Goal: Transaction & Acquisition: Book appointment/travel/reservation

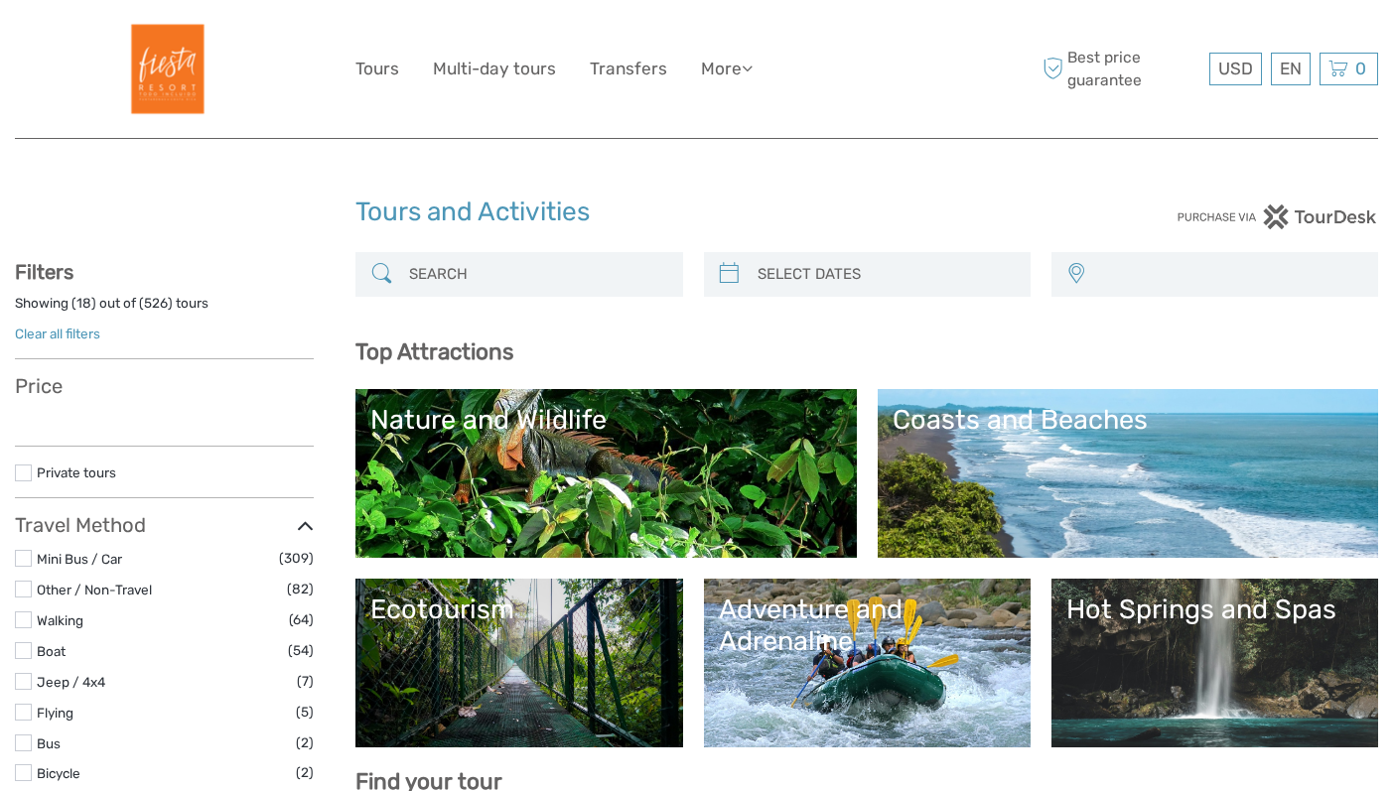
select select
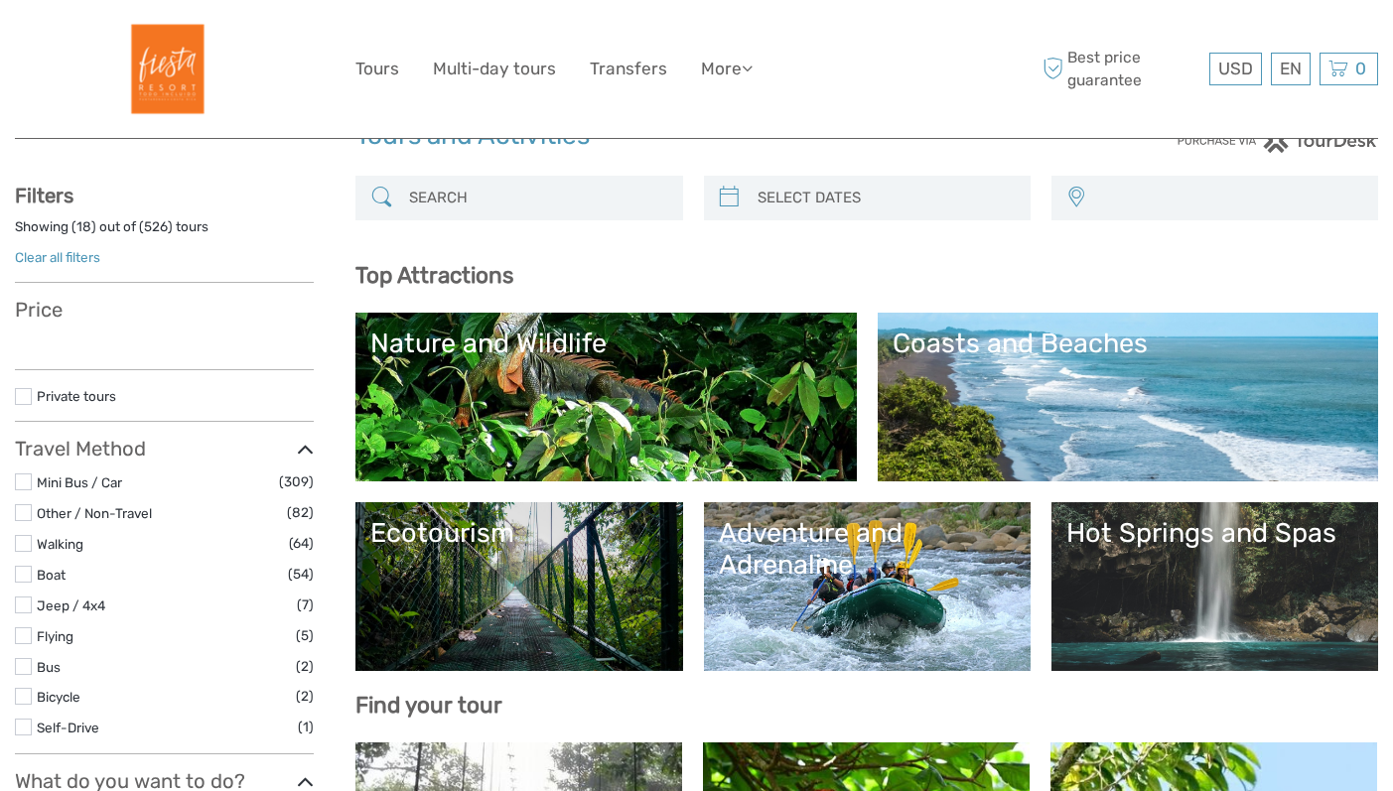
select select
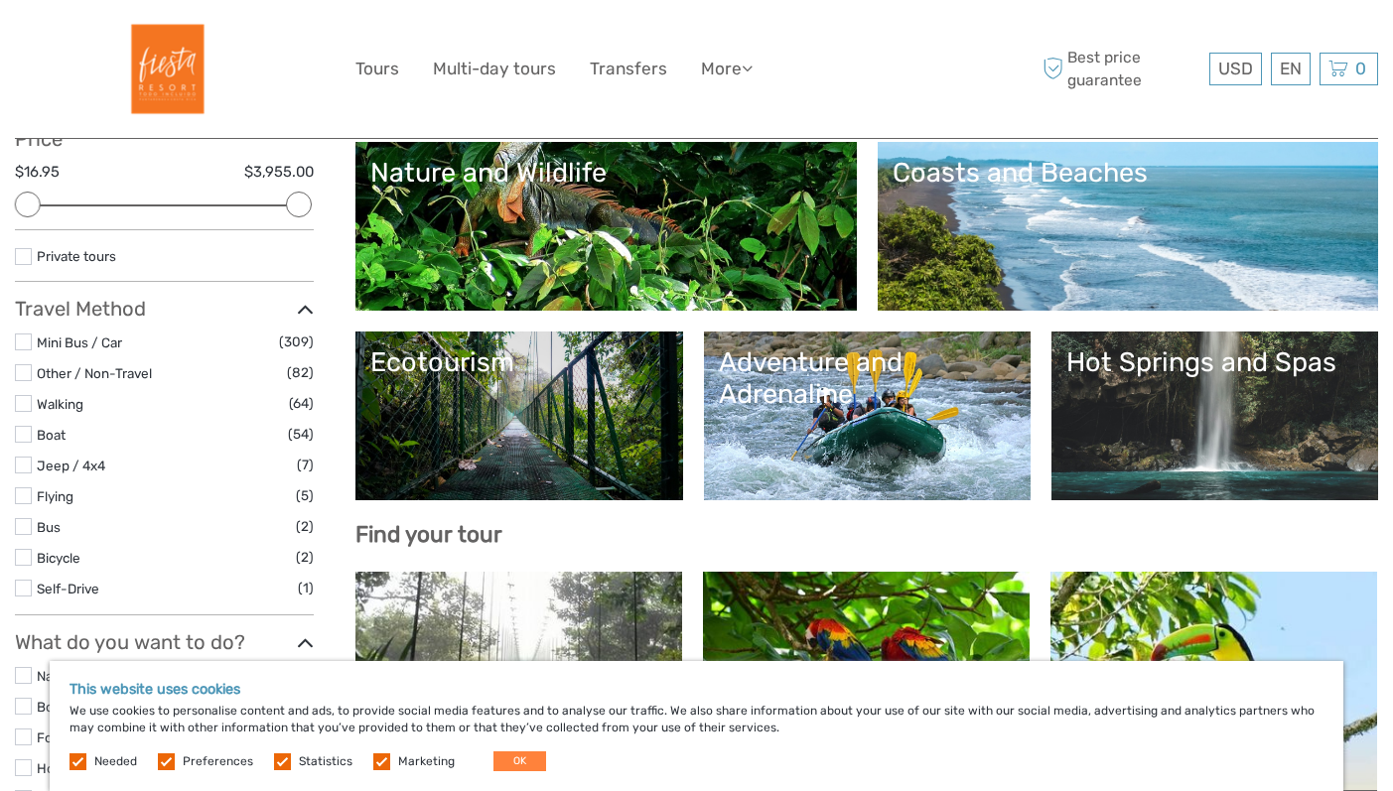
scroll to position [302, 0]
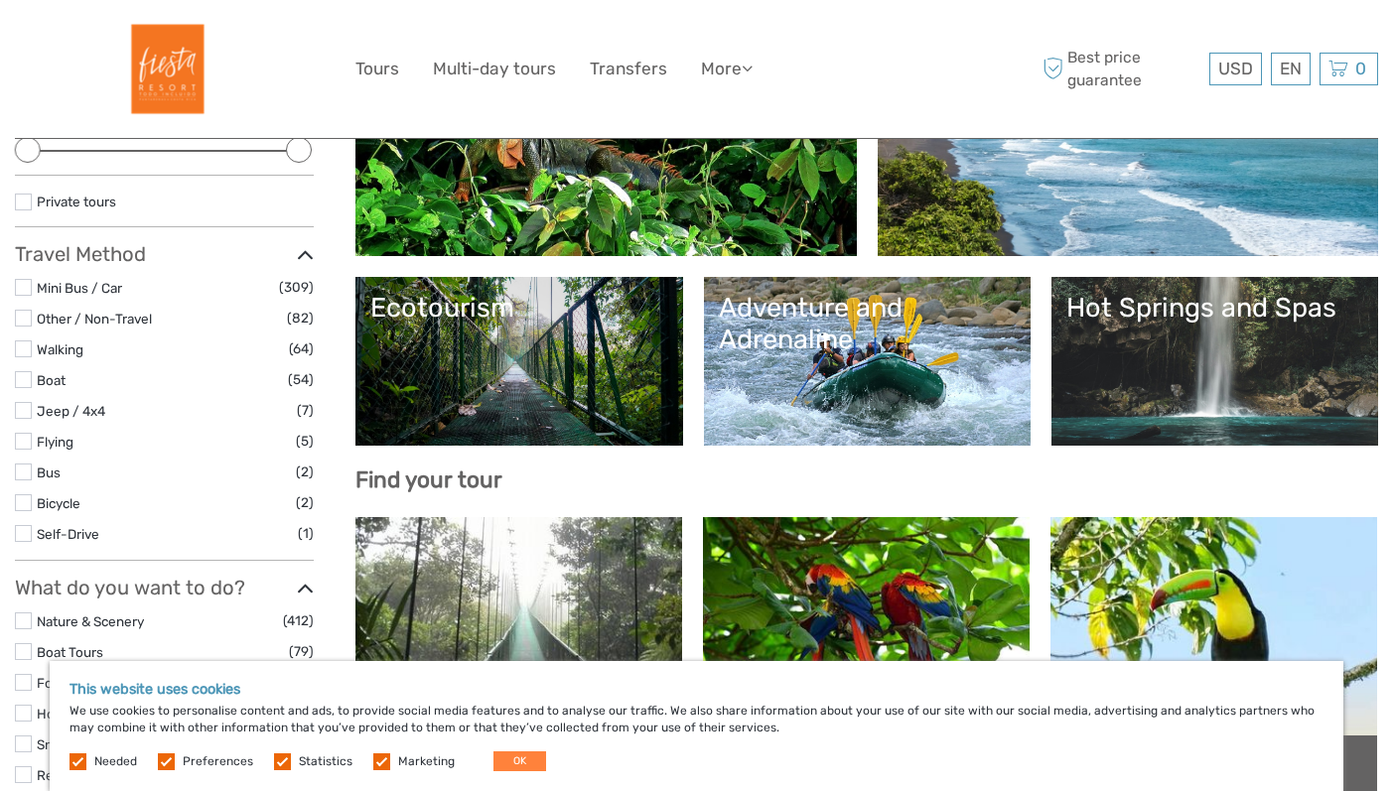
click at [1180, 358] on link "Hot Springs and Spas" at bounding box center [1214, 361] width 297 height 139
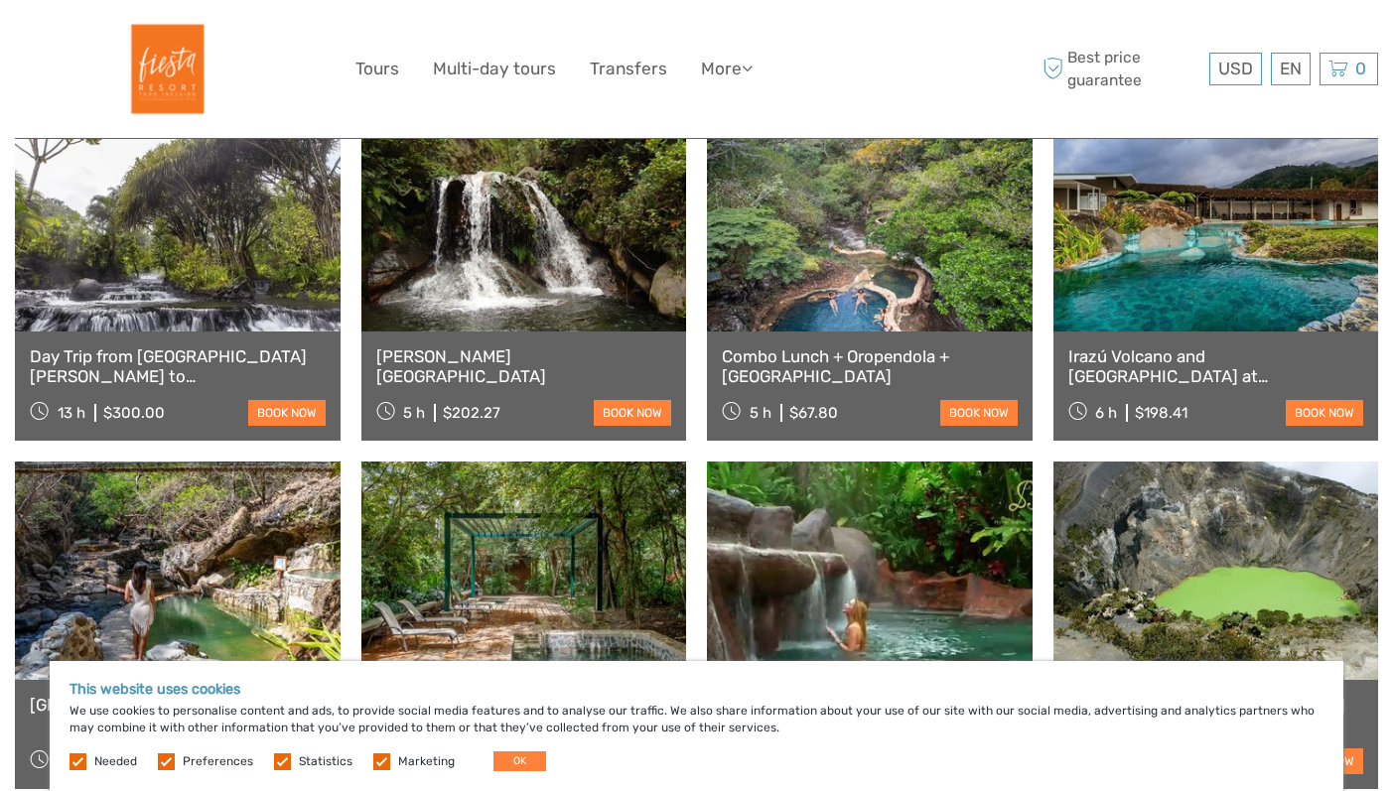
scroll to position [788, 0]
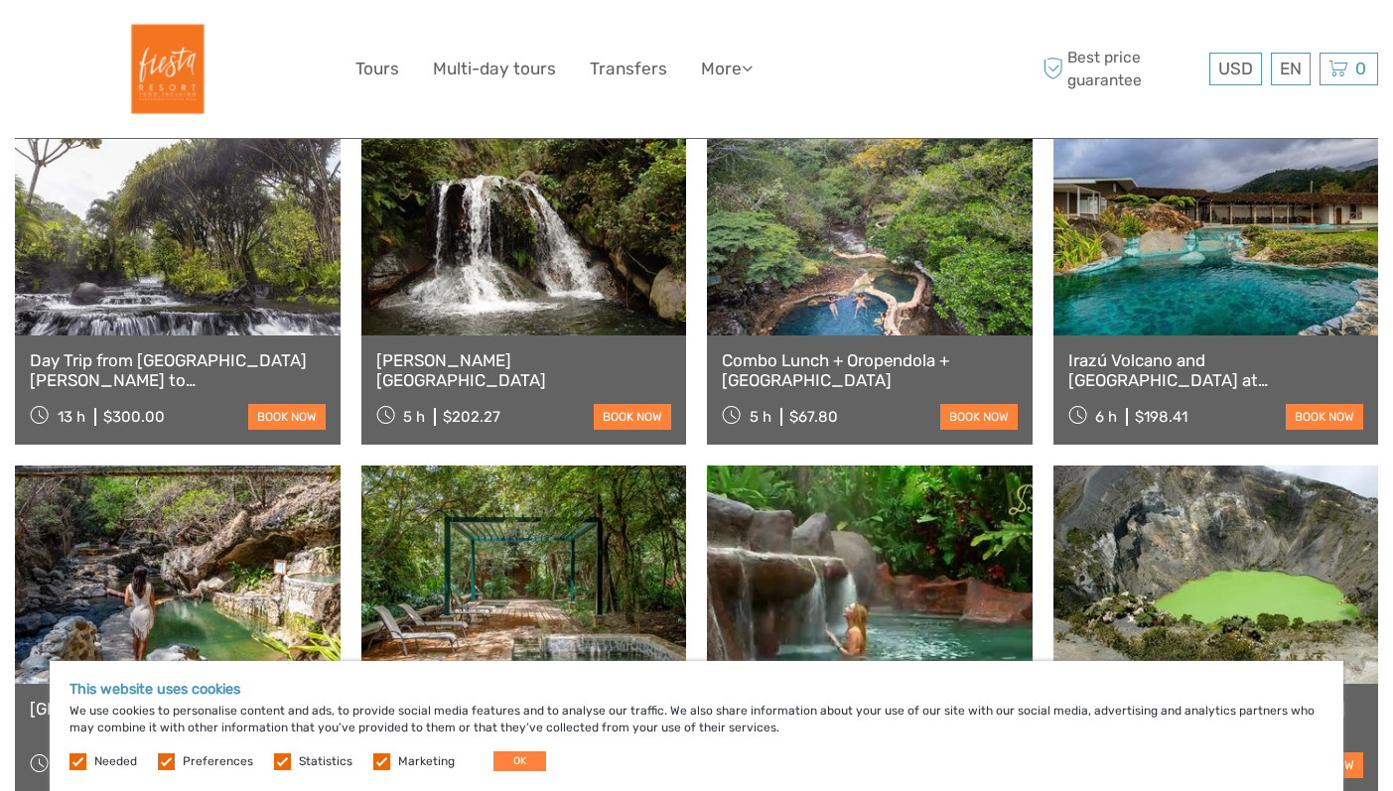
click at [840, 263] on link at bounding box center [870, 226] width 326 height 218
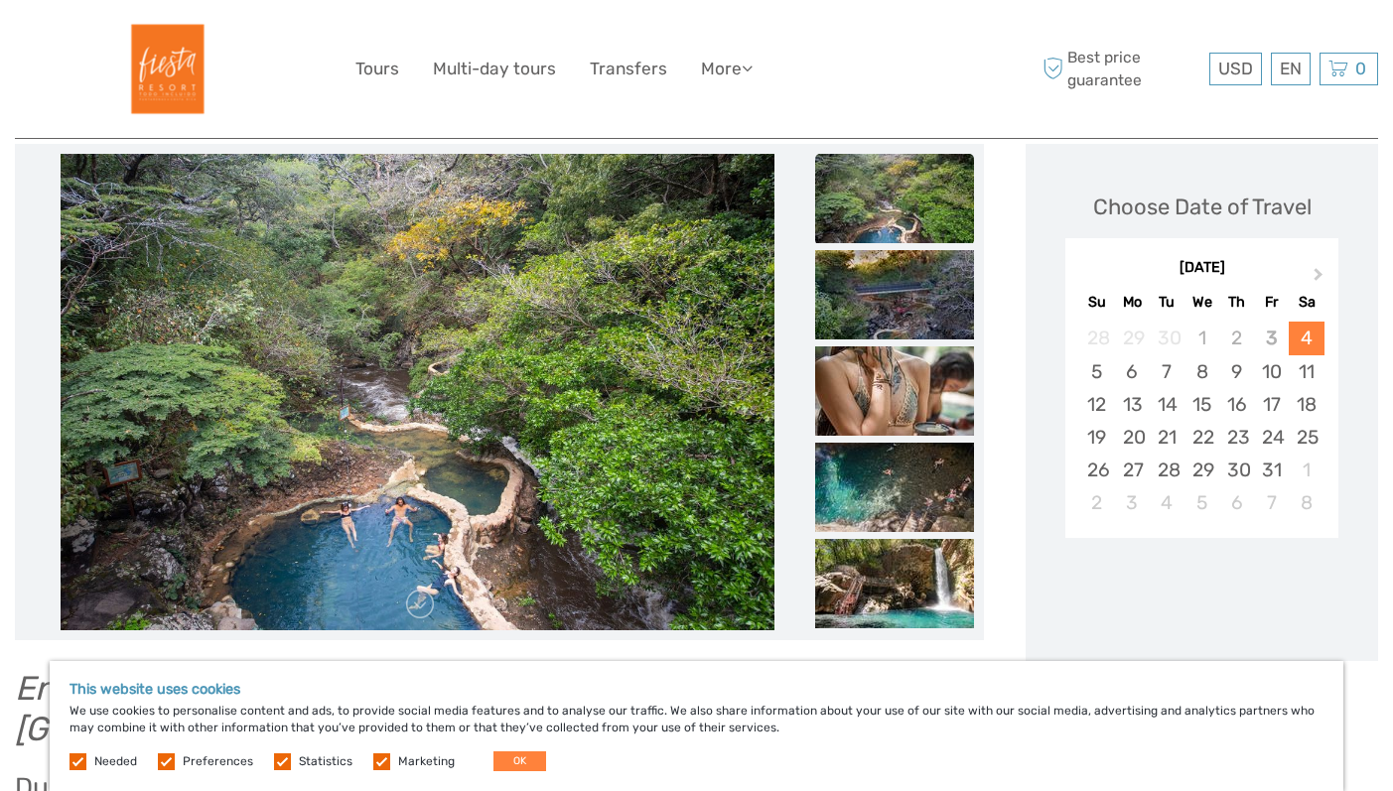
scroll to position [246, 0]
click at [615, 369] on img at bounding box center [418, 391] width 714 height 477
click at [654, 348] on img at bounding box center [418, 391] width 714 height 477
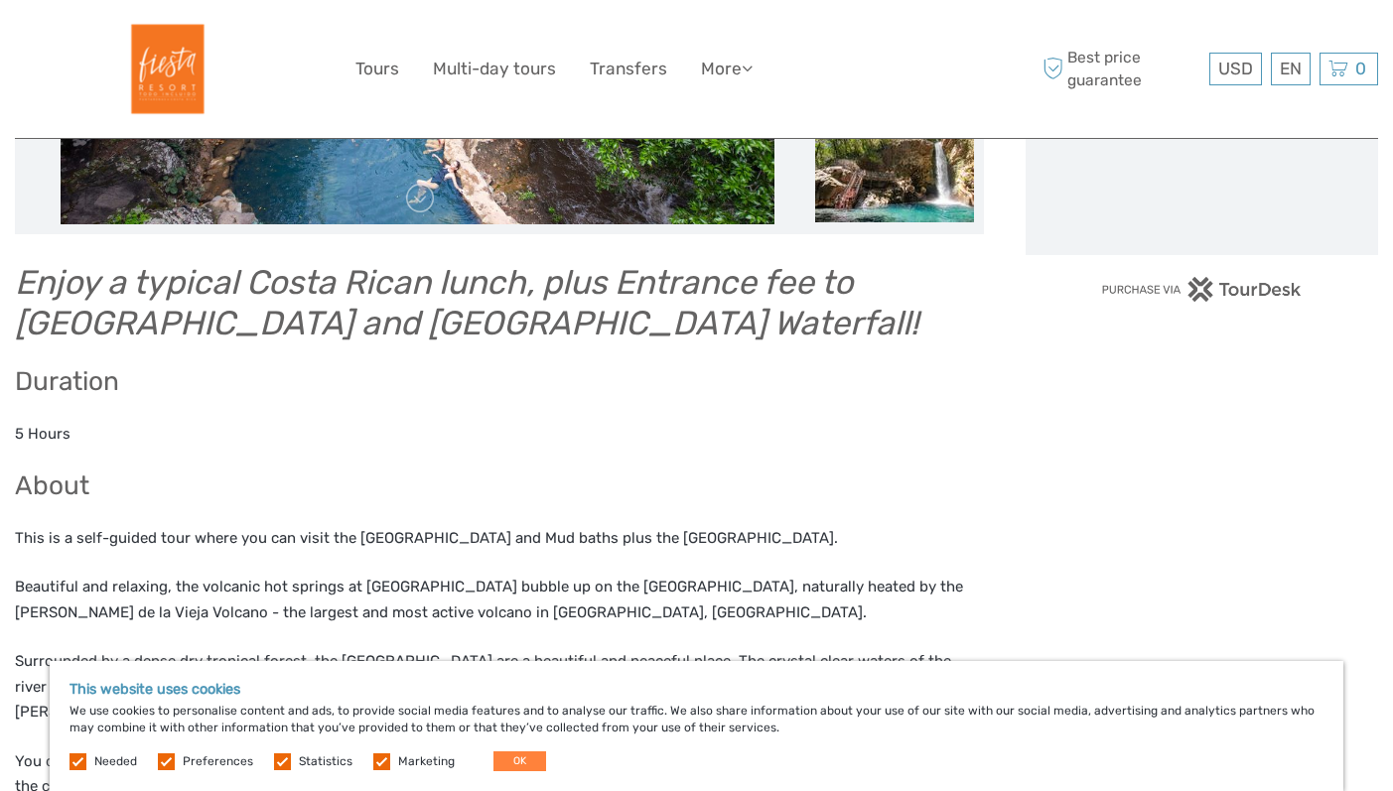
scroll to position [672, 0]
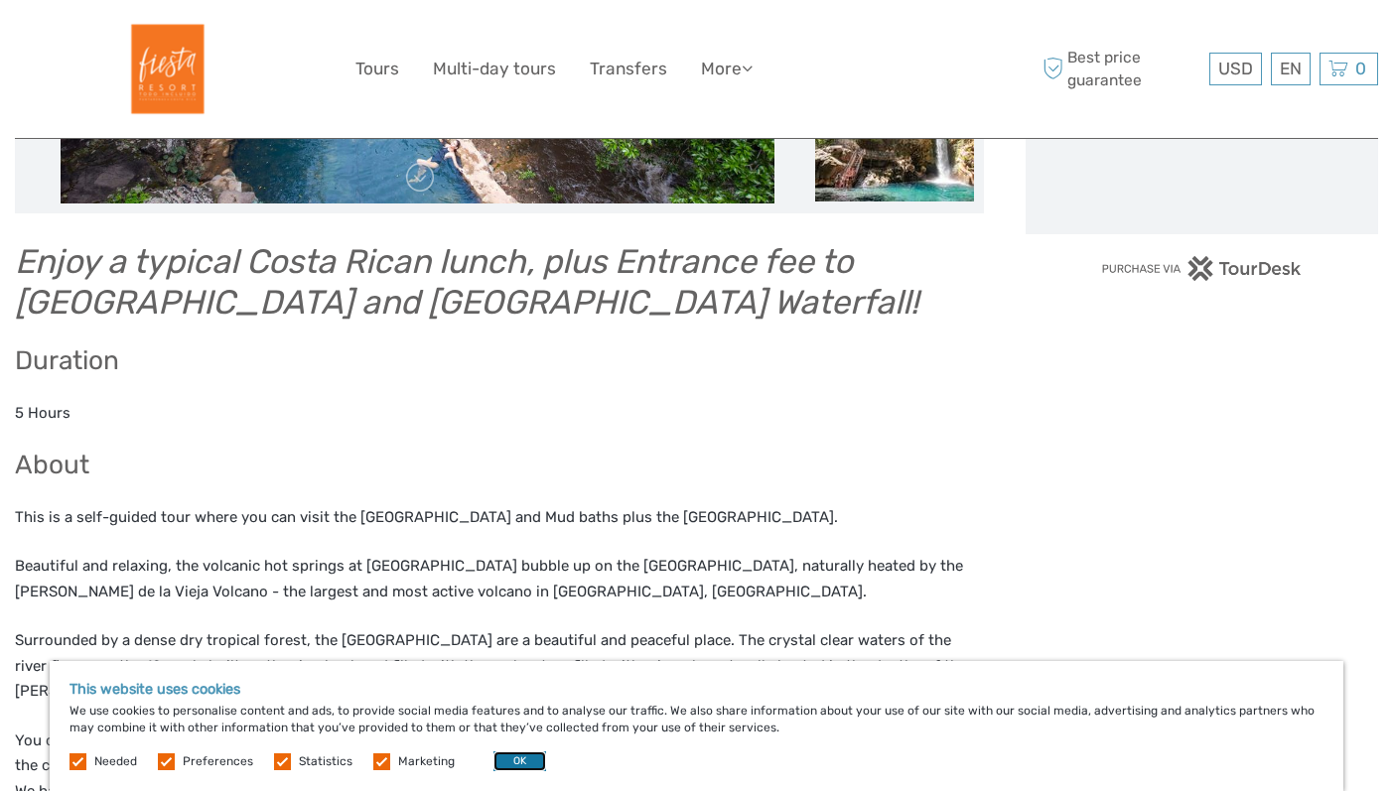
click at [501, 763] on button "OK" at bounding box center [519, 762] width 53 height 20
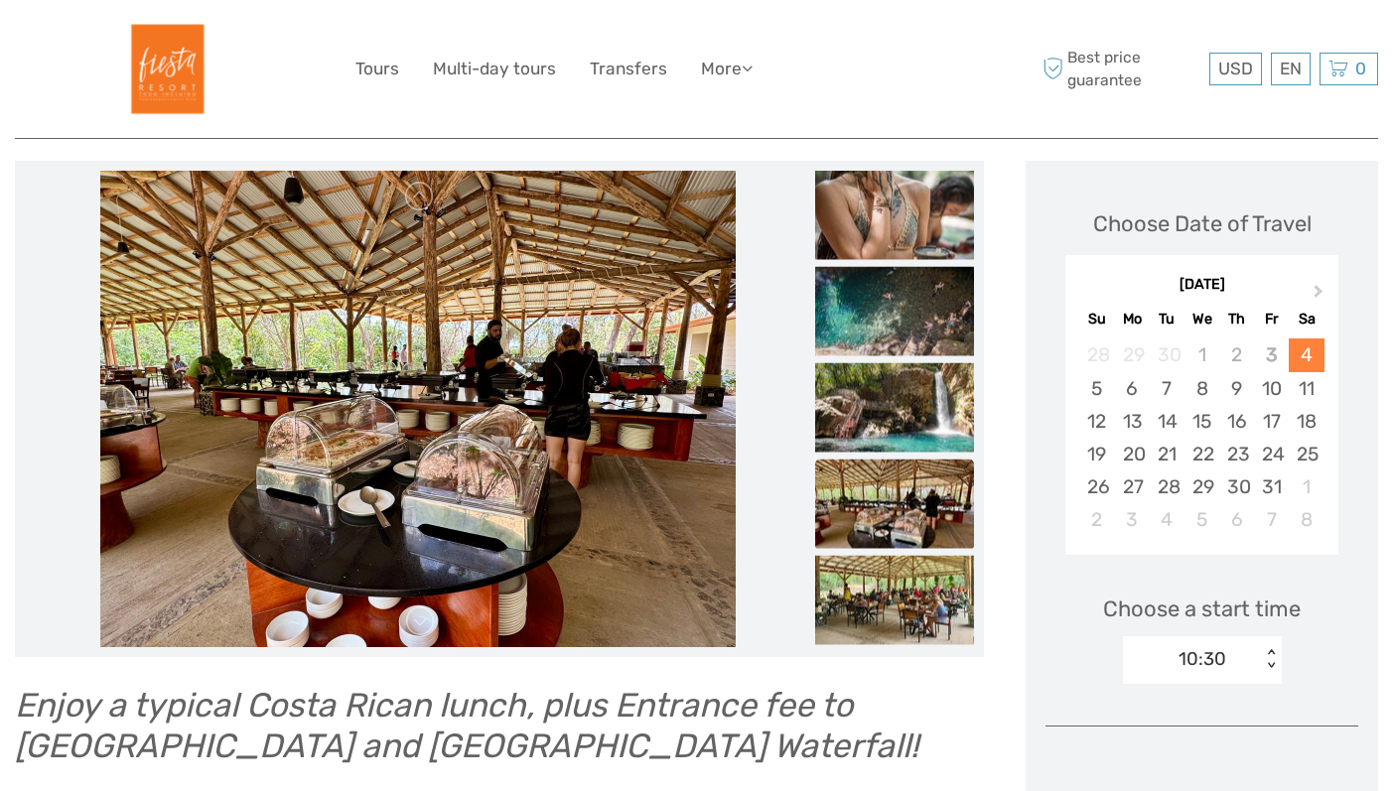
scroll to position [72, 0]
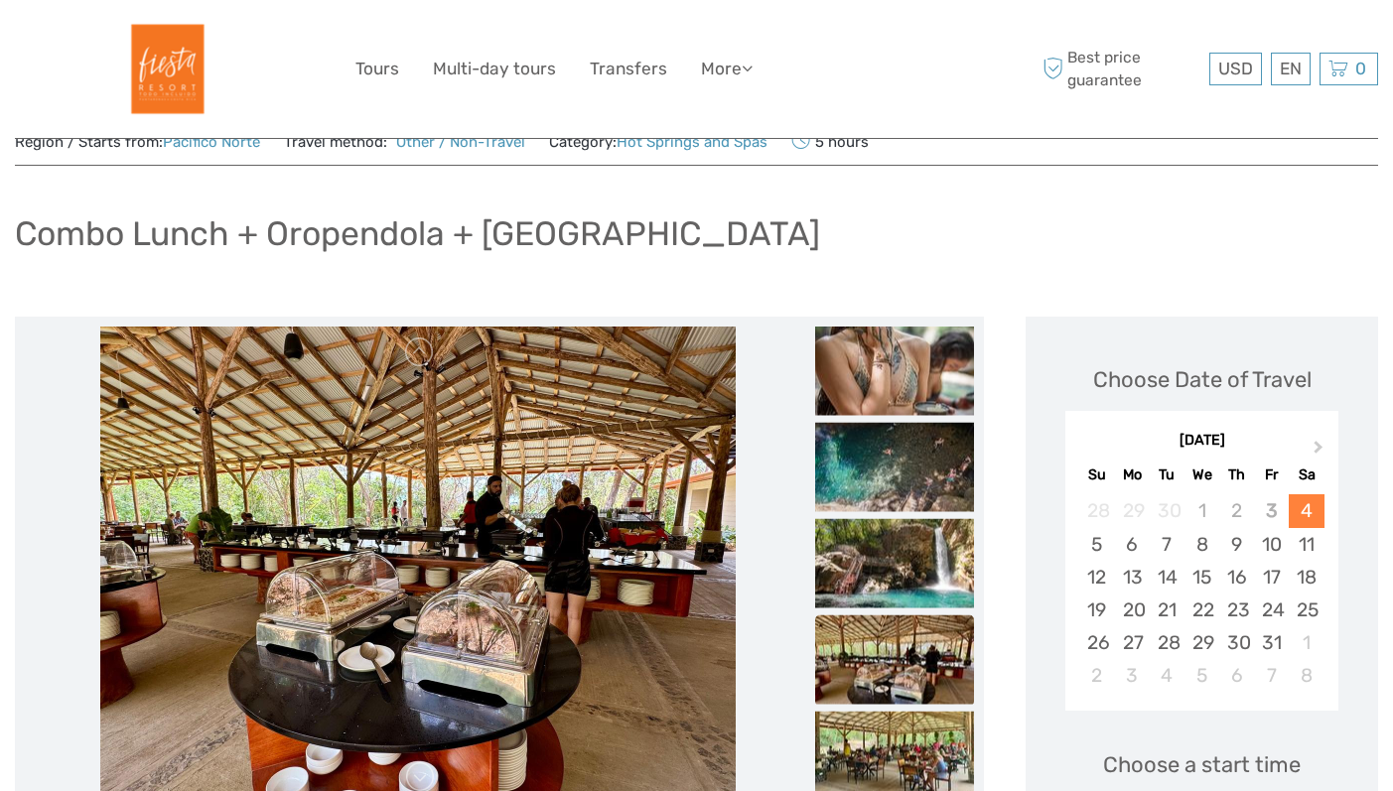
click at [630, 521] on img at bounding box center [417, 565] width 635 height 477
click at [880, 446] on img at bounding box center [894, 467] width 159 height 89
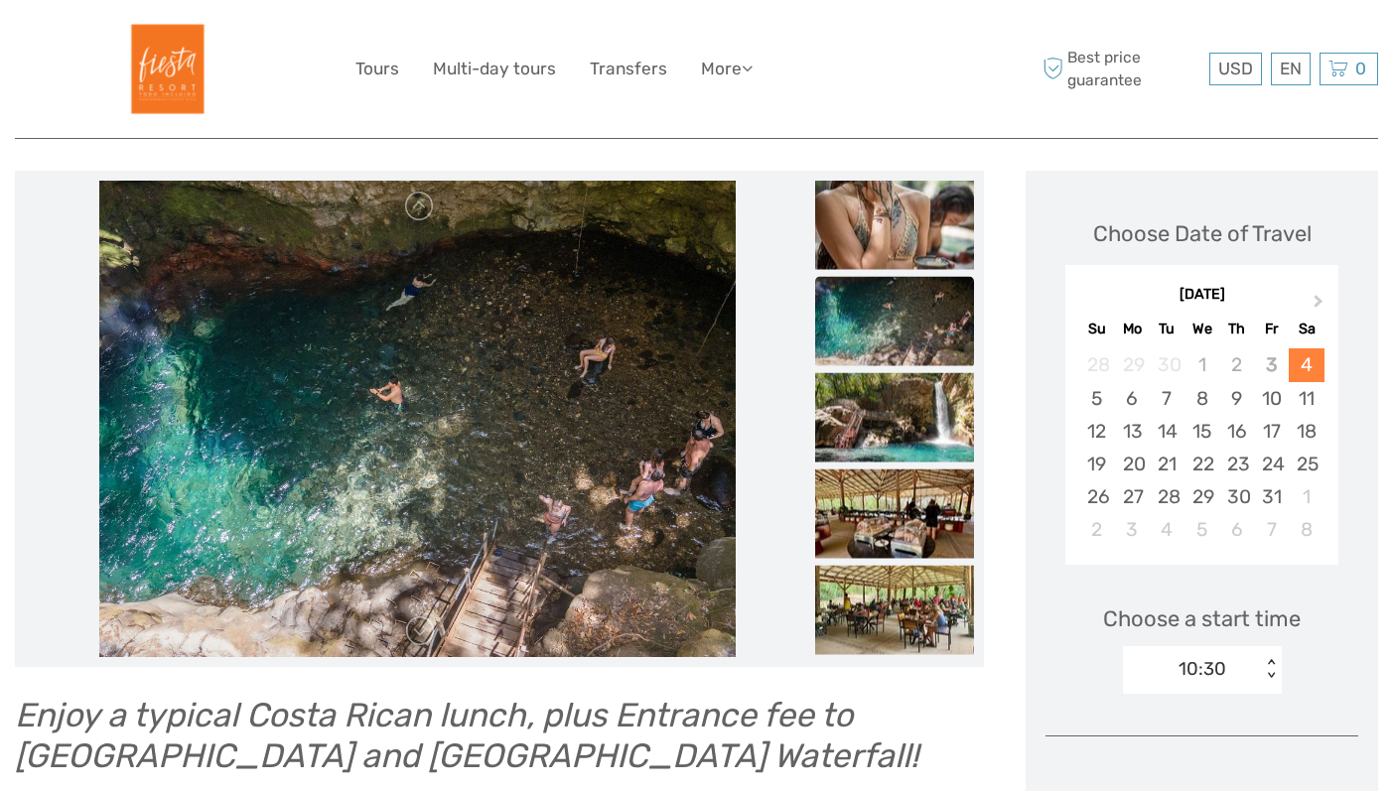
scroll to position [219, 0]
click at [879, 422] on img at bounding box center [894, 416] width 159 height 89
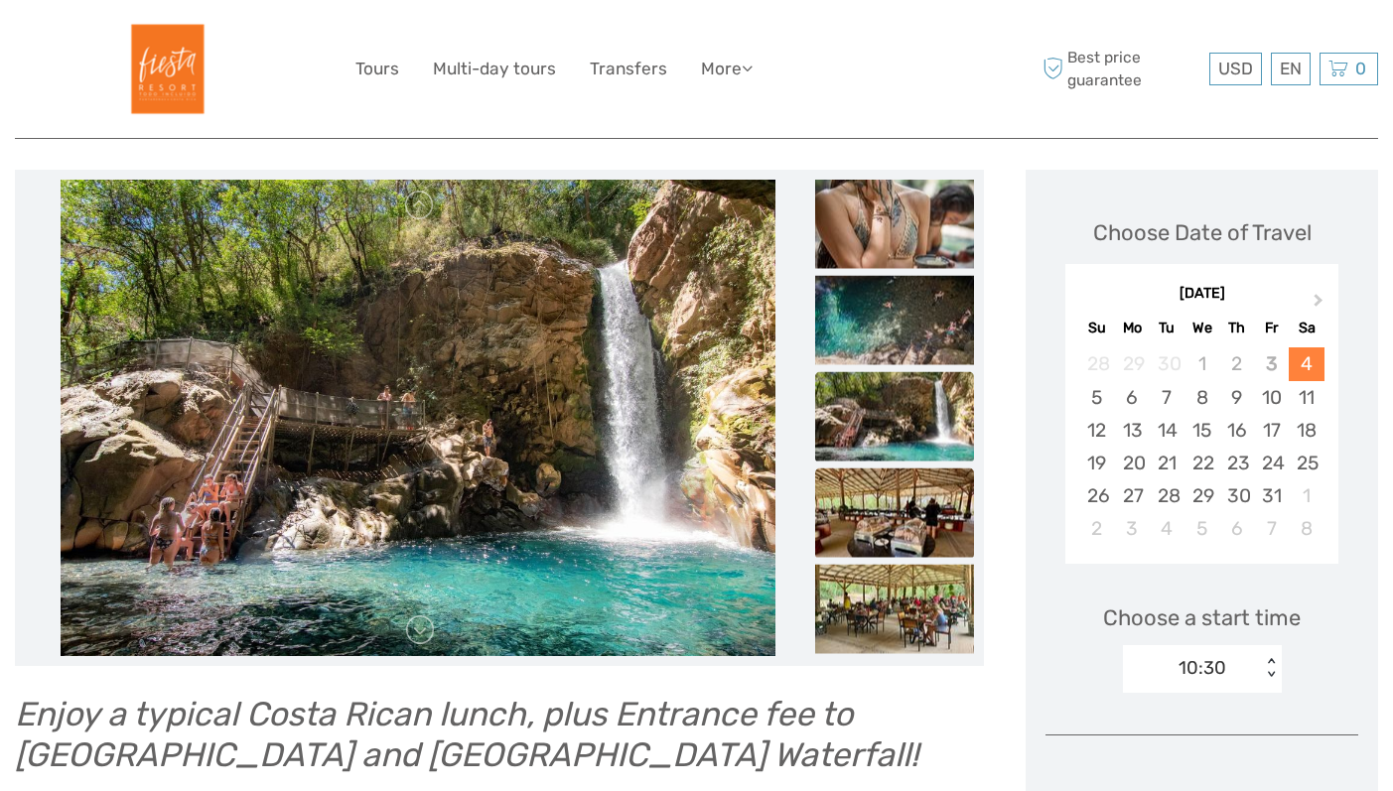
click at [884, 498] on img at bounding box center [894, 513] width 159 height 89
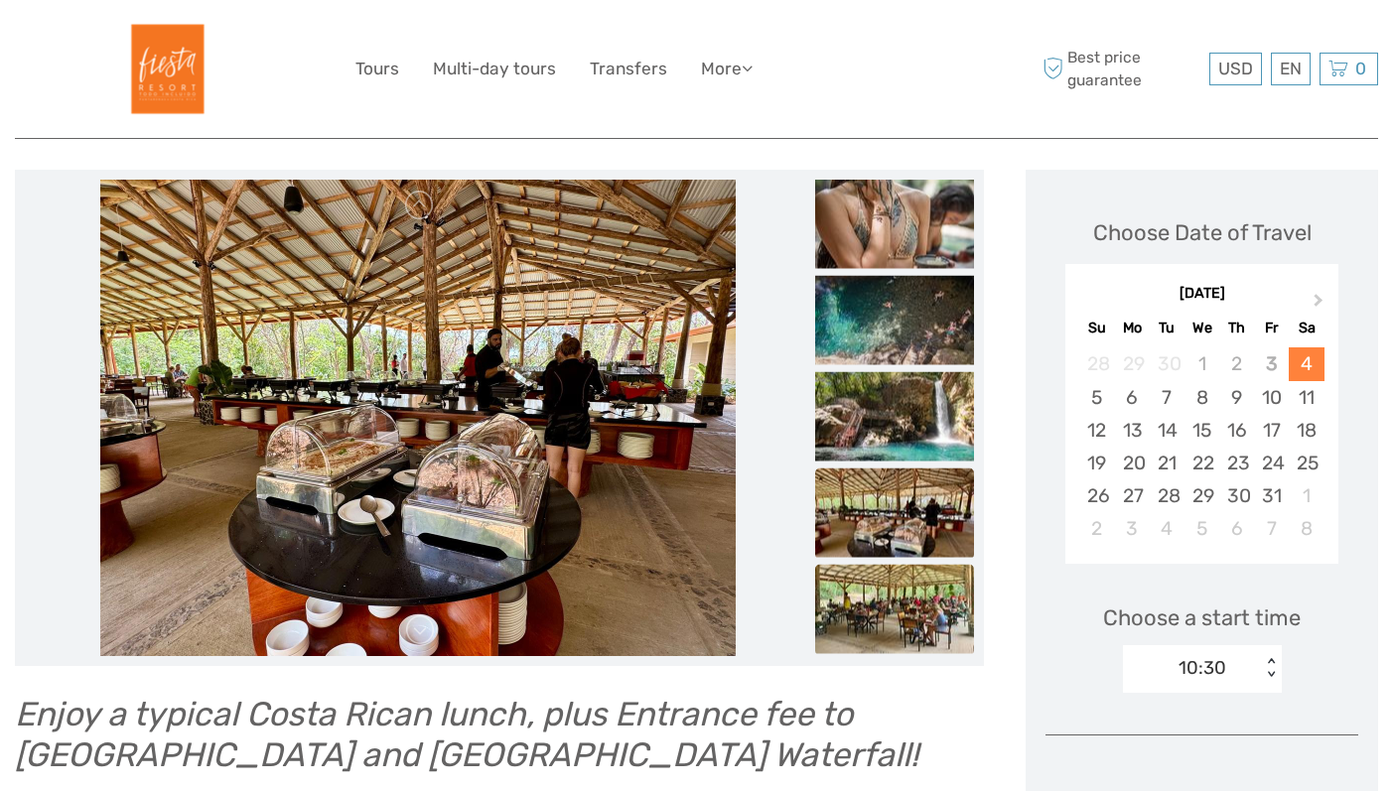
click at [880, 610] on img at bounding box center [894, 609] width 159 height 89
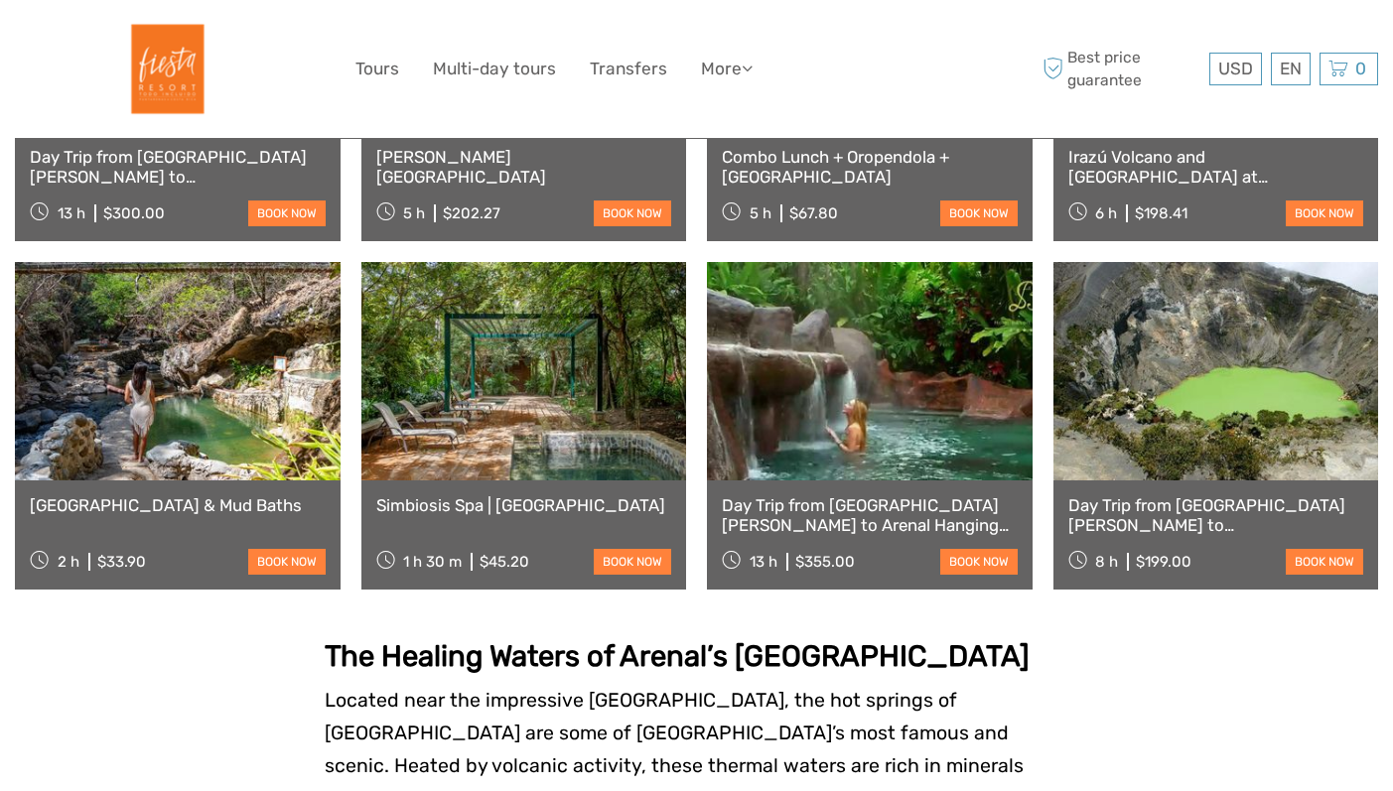
scroll to position [991, 0]
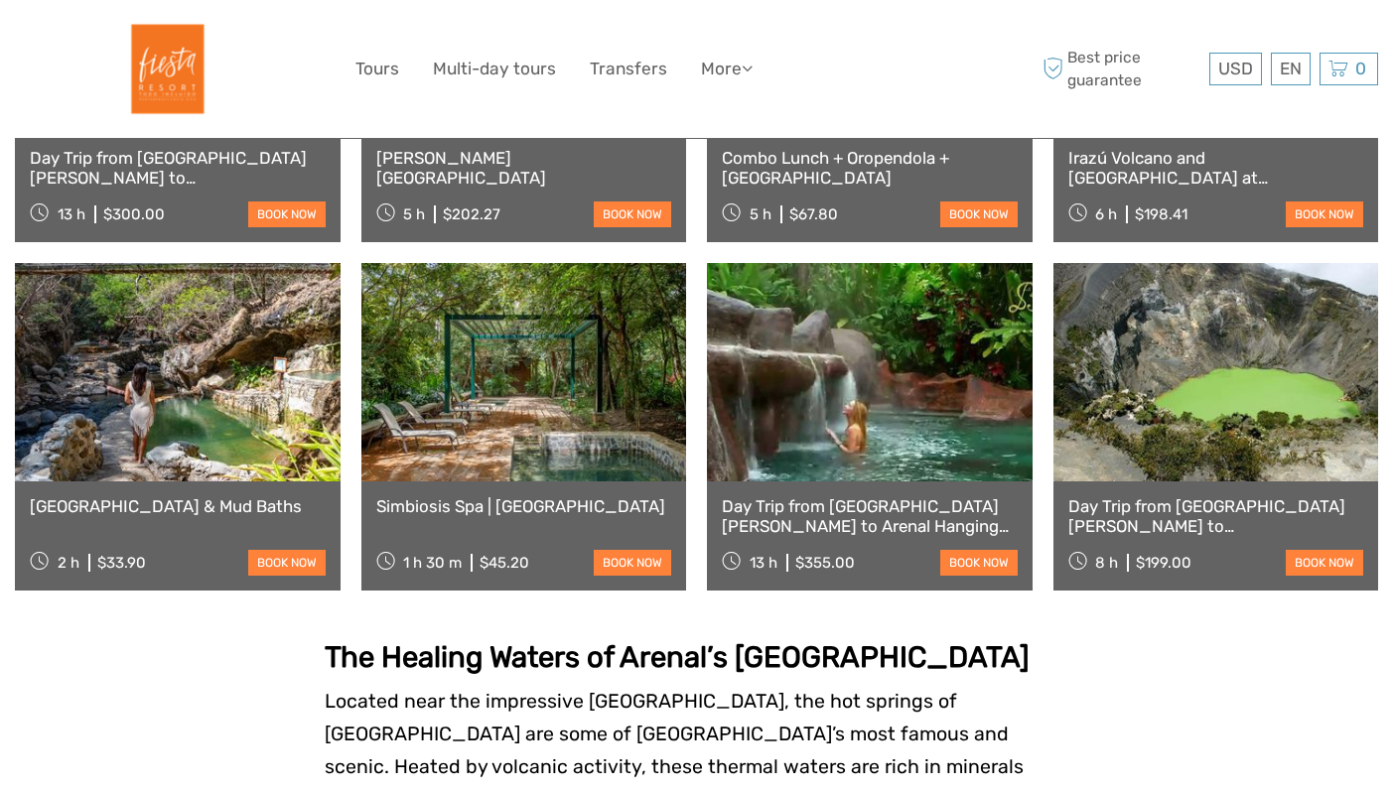
click at [516, 369] on link at bounding box center [524, 372] width 326 height 218
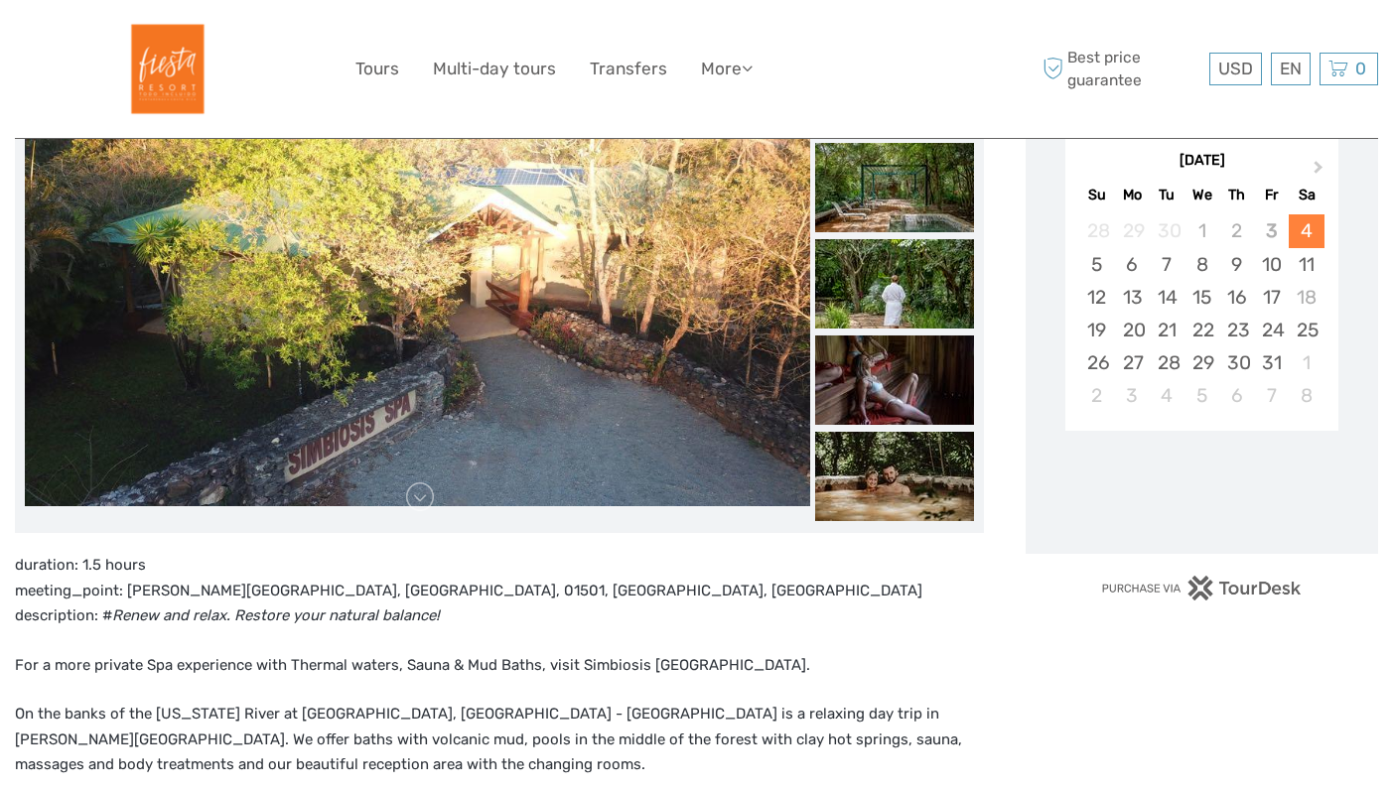
scroll to position [344, 0]
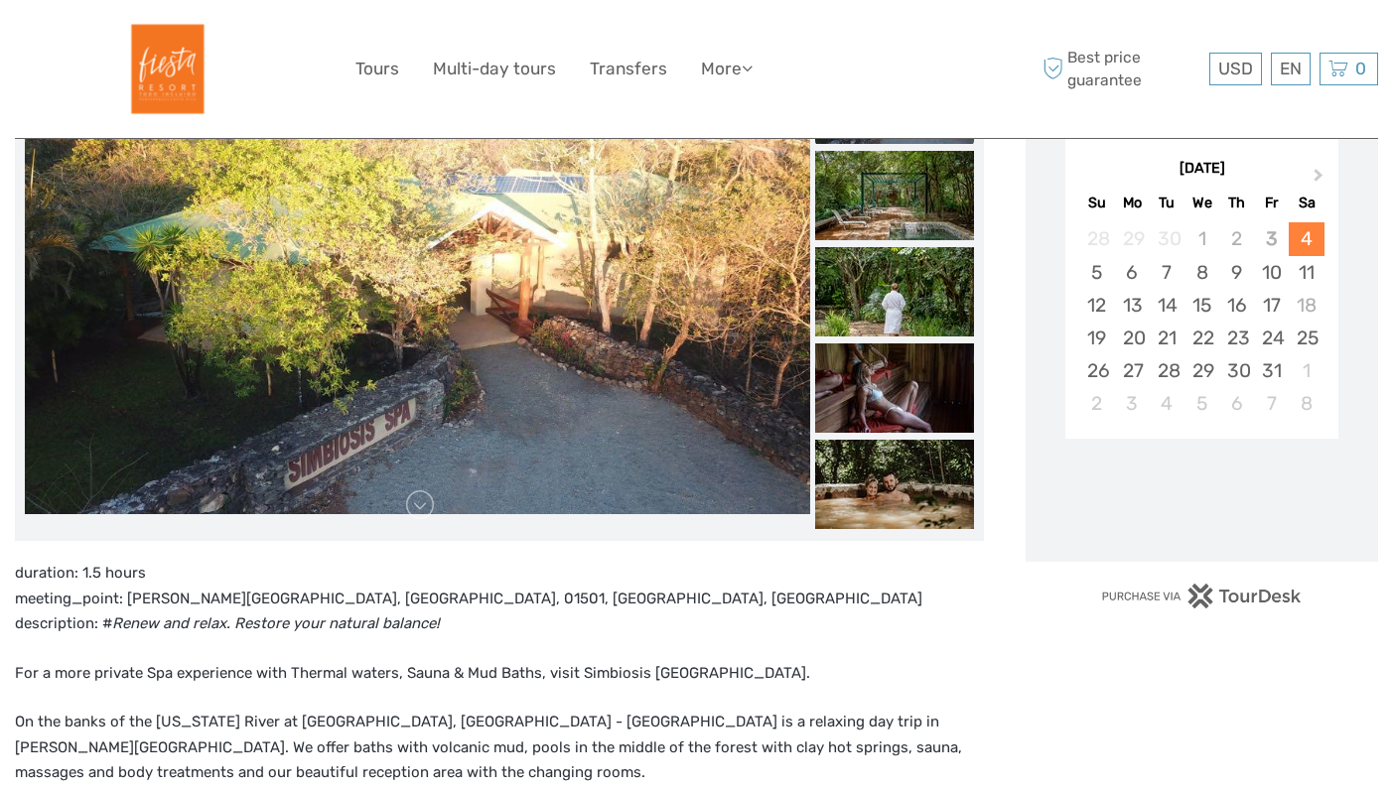
click at [516, 369] on img at bounding box center [417, 293] width 785 height 442
click at [879, 213] on img at bounding box center [894, 195] width 159 height 89
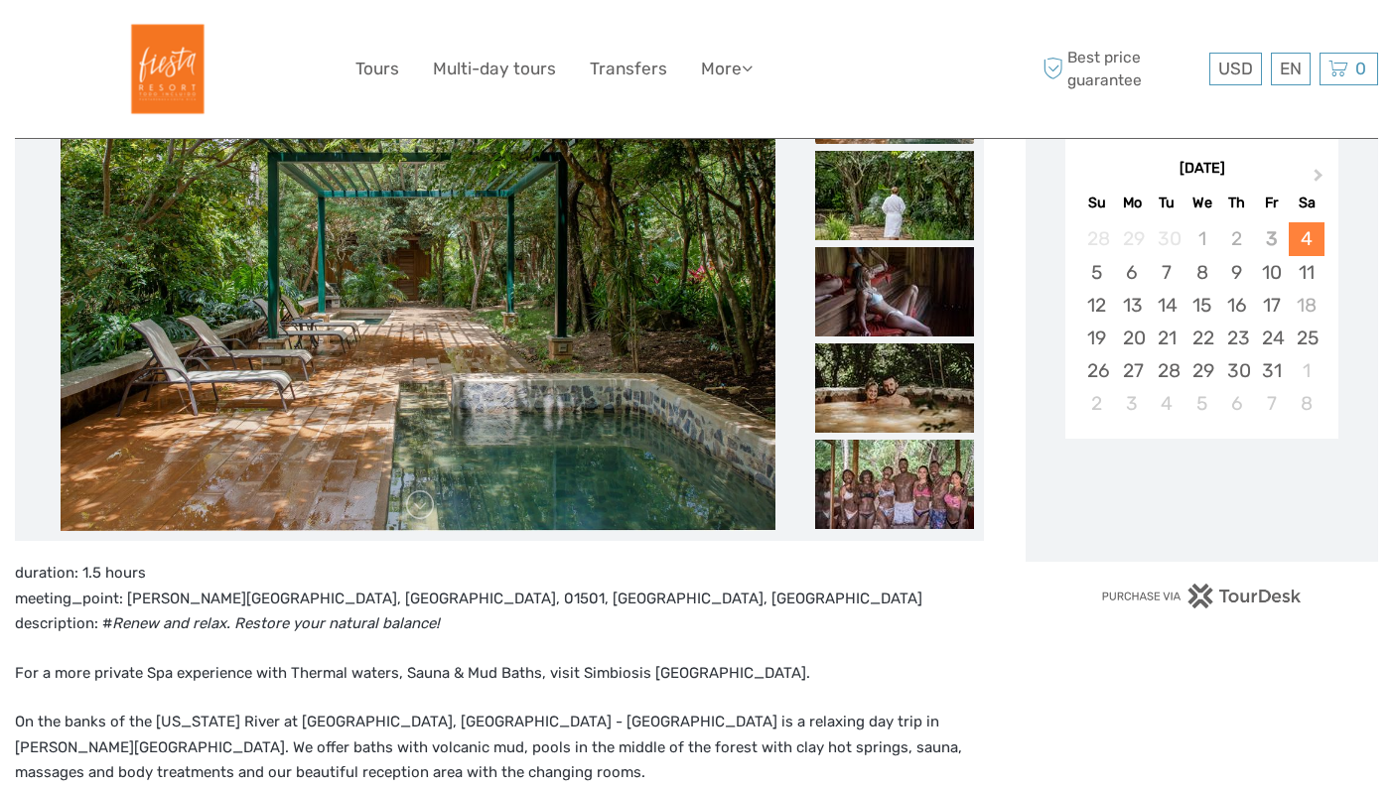
click at [887, 246] on ul at bounding box center [894, 343] width 159 height 771
click at [887, 281] on img at bounding box center [894, 291] width 159 height 89
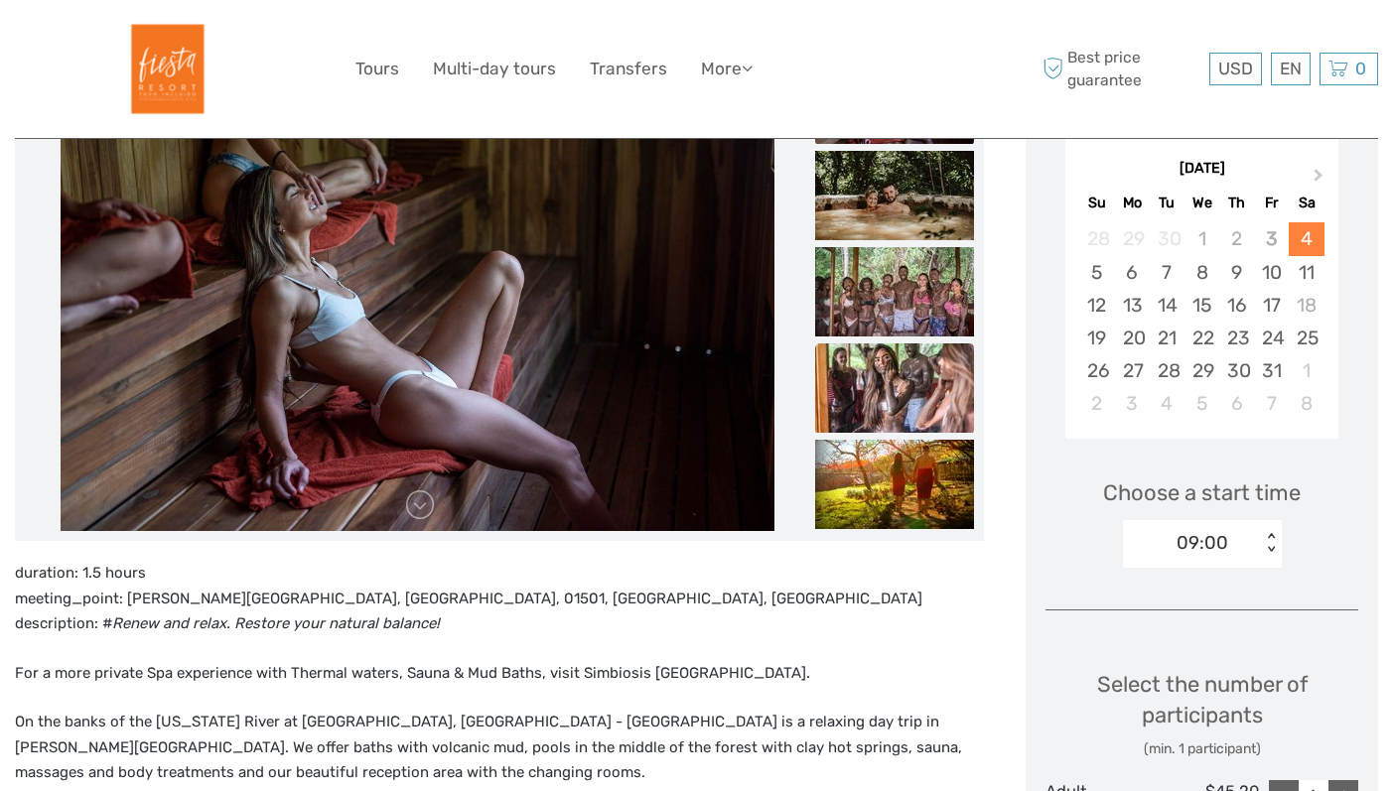
click at [882, 379] on img at bounding box center [894, 387] width 159 height 89
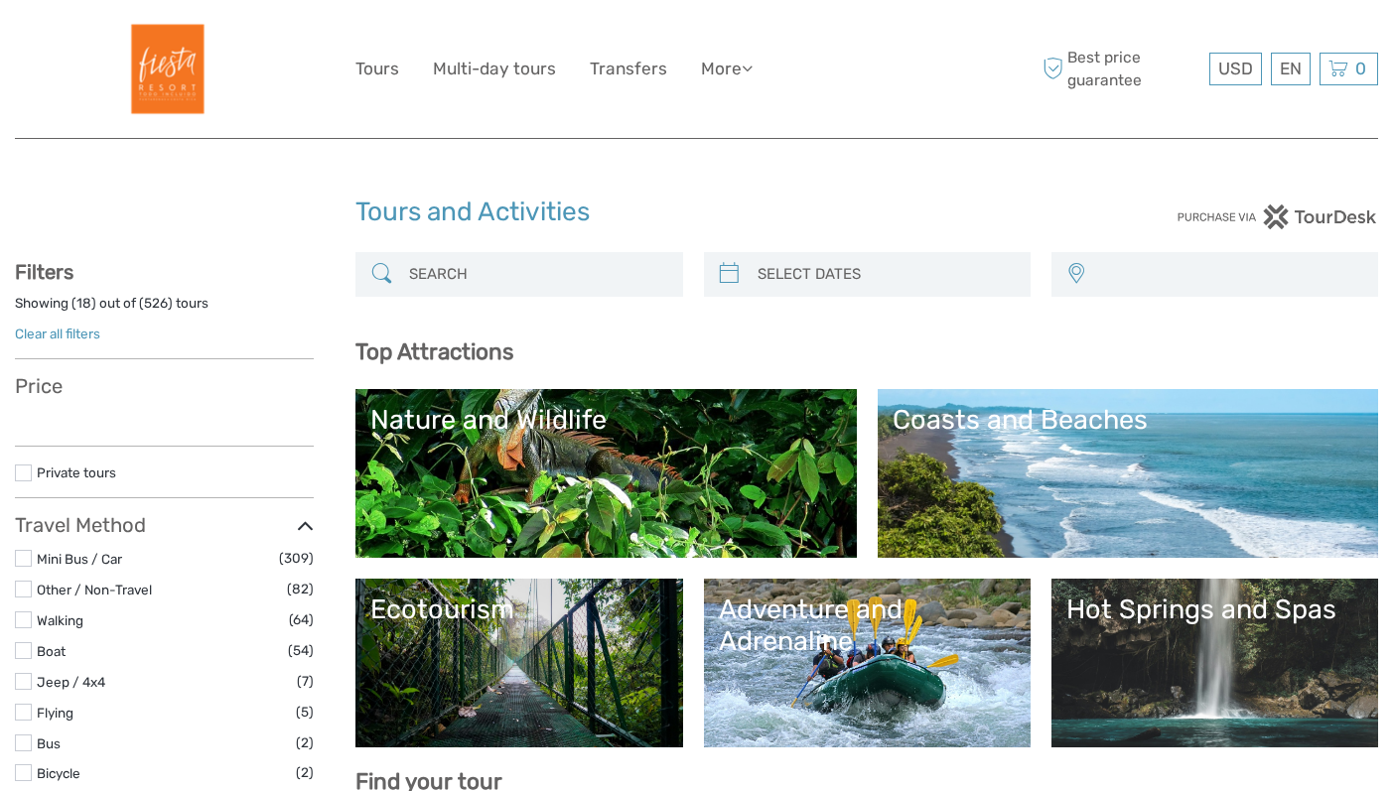
select select
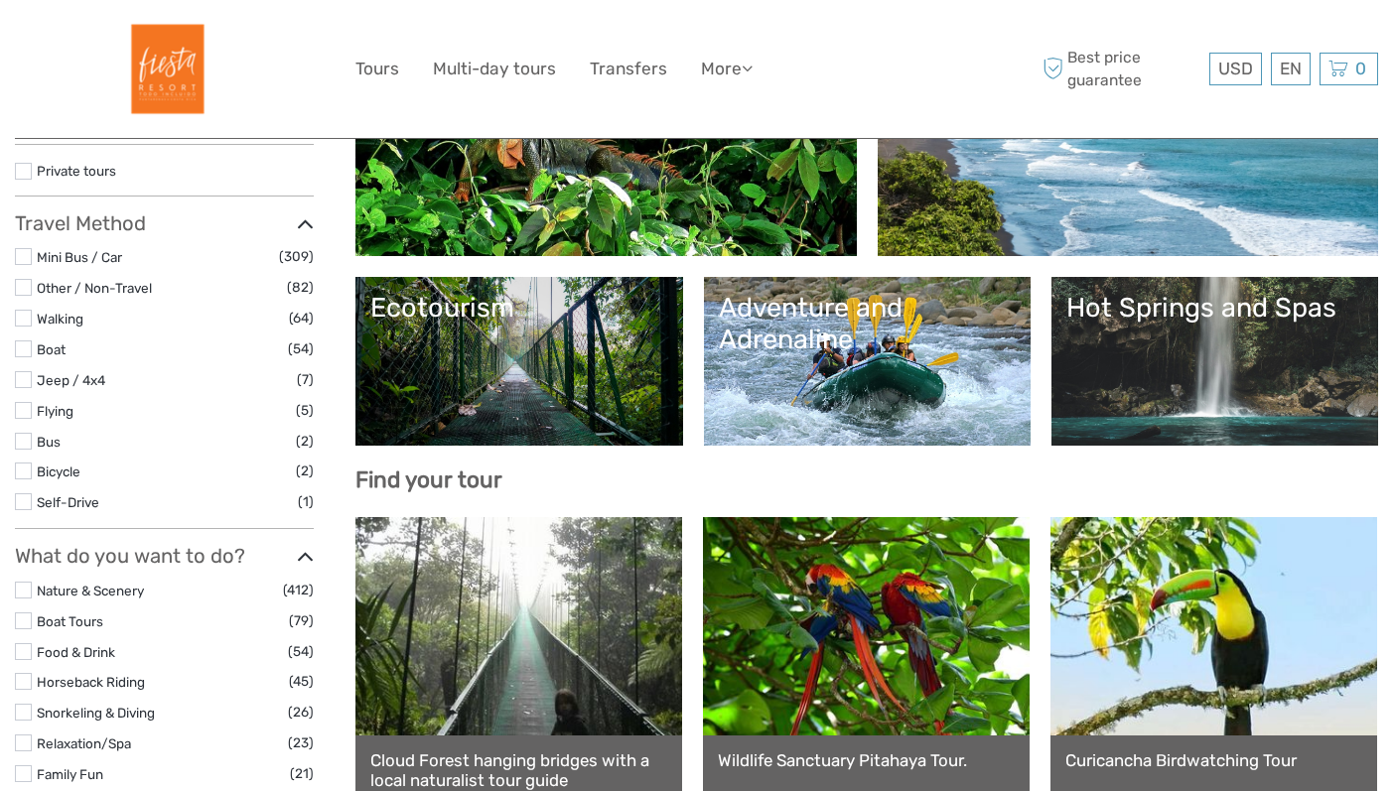
select select
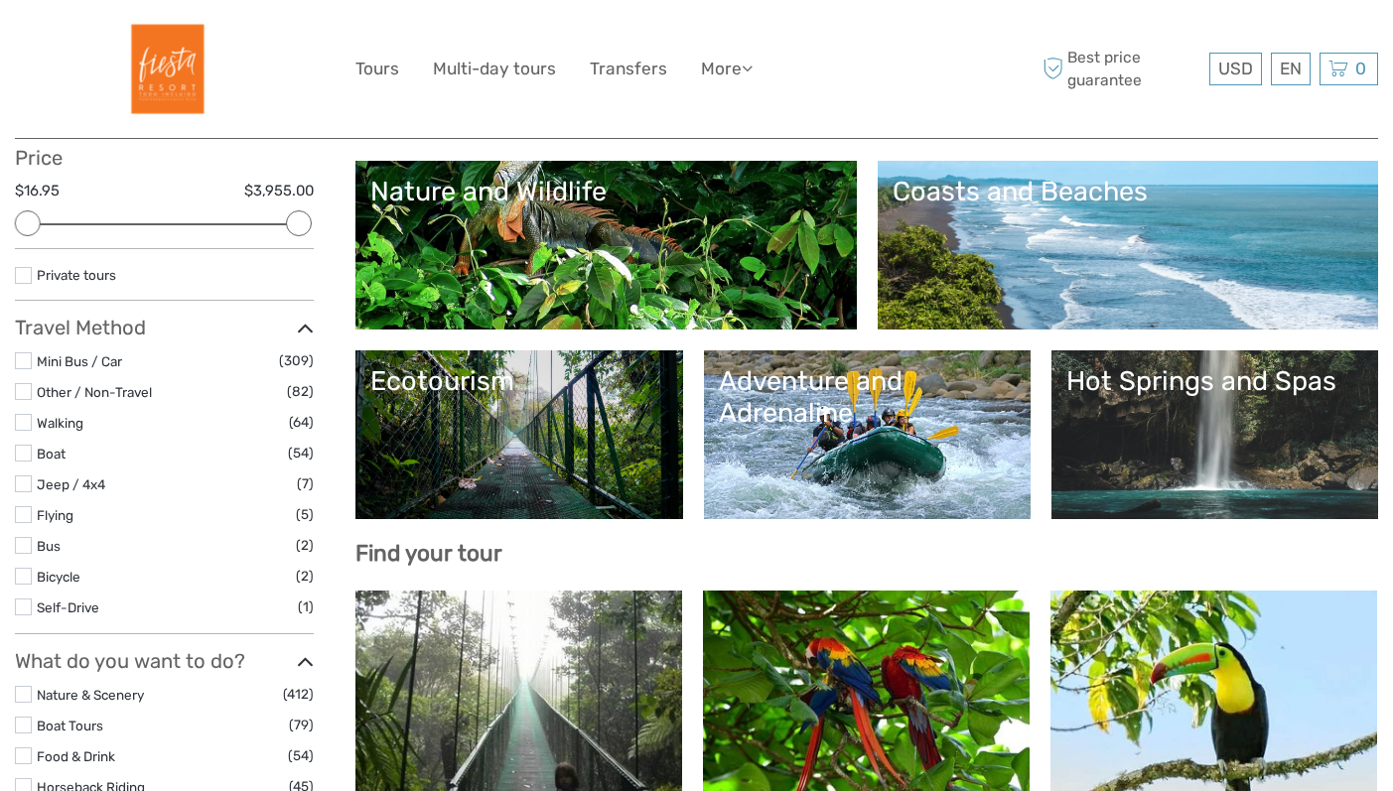
scroll to position [272, 0]
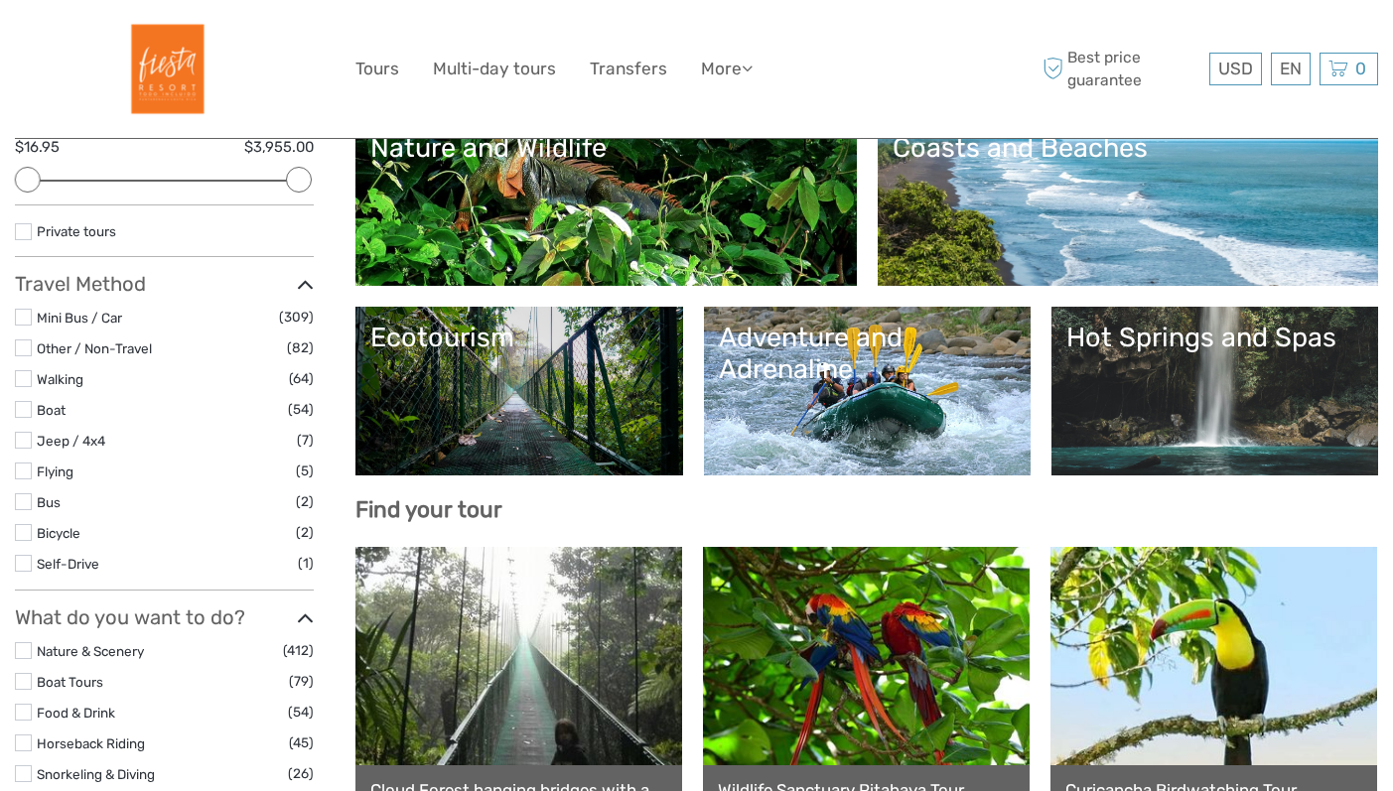
click at [510, 357] on link "Ecotourism" at bounding box center [518, 391] width 297 height 139
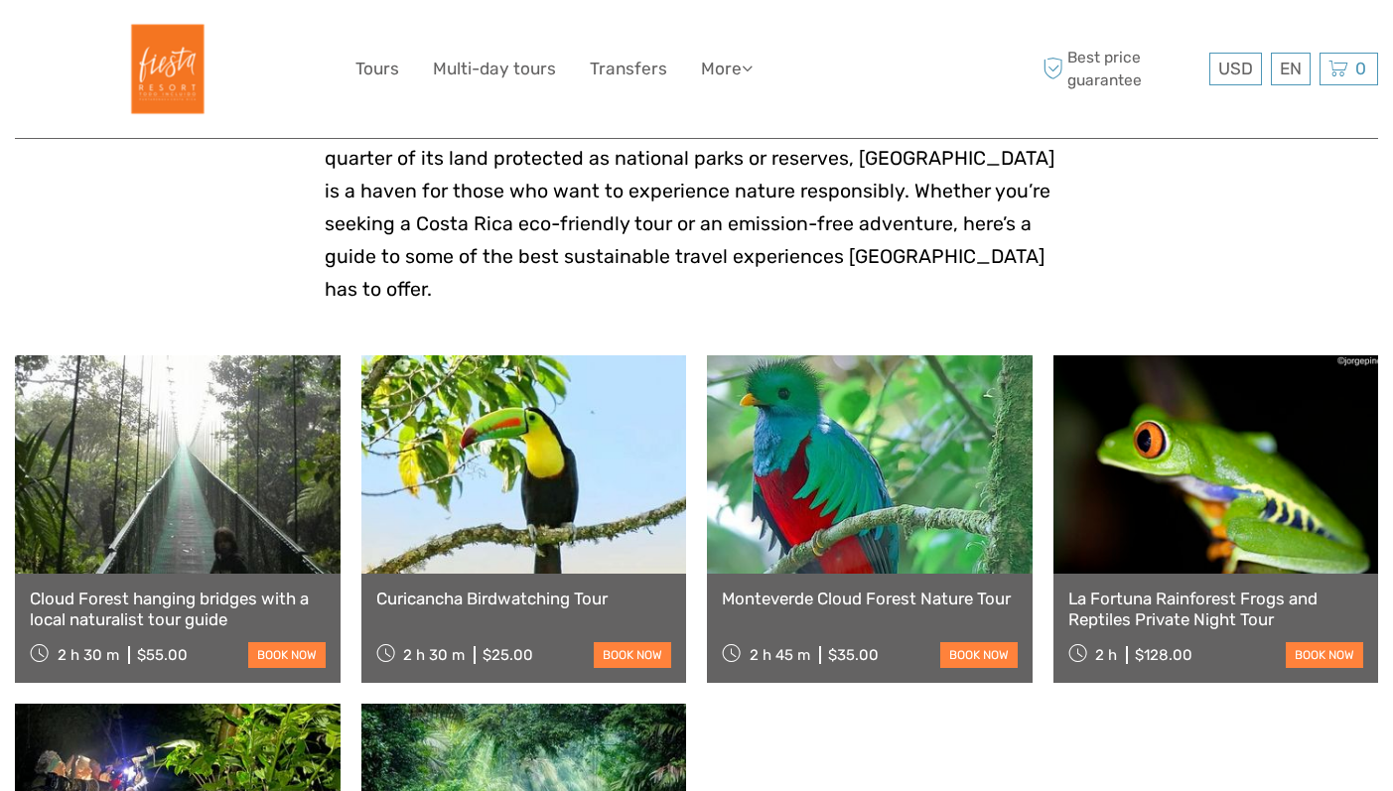
scroll to position [613, 0]
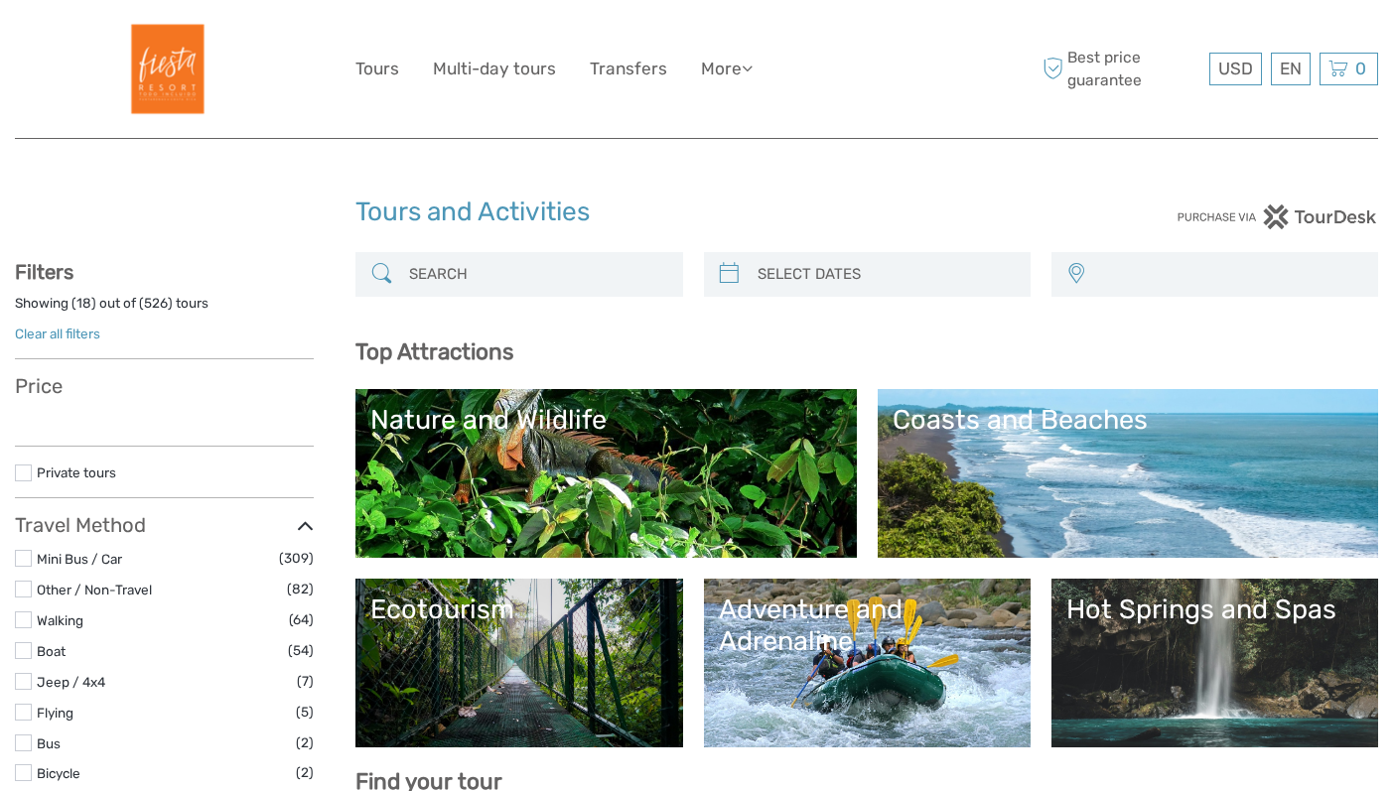
select select
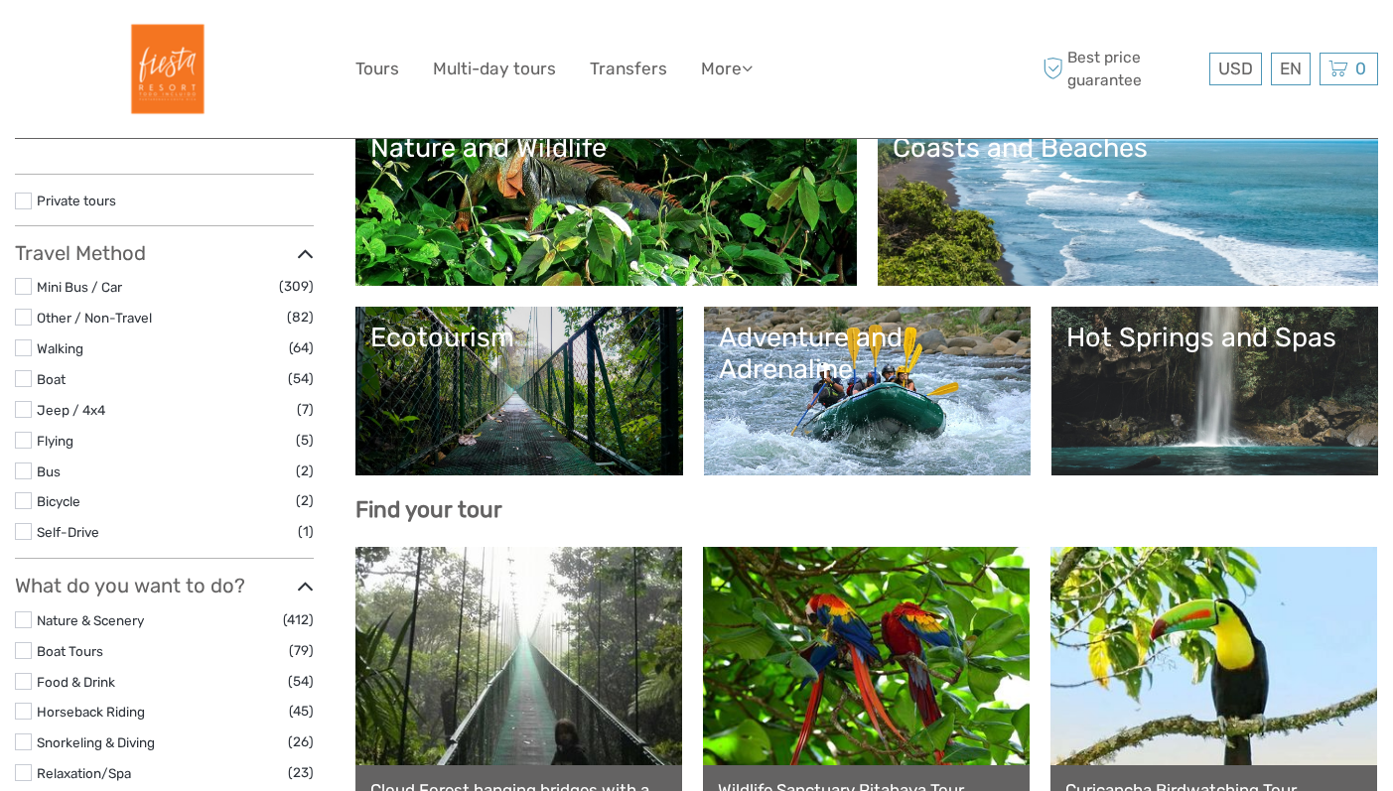
select select
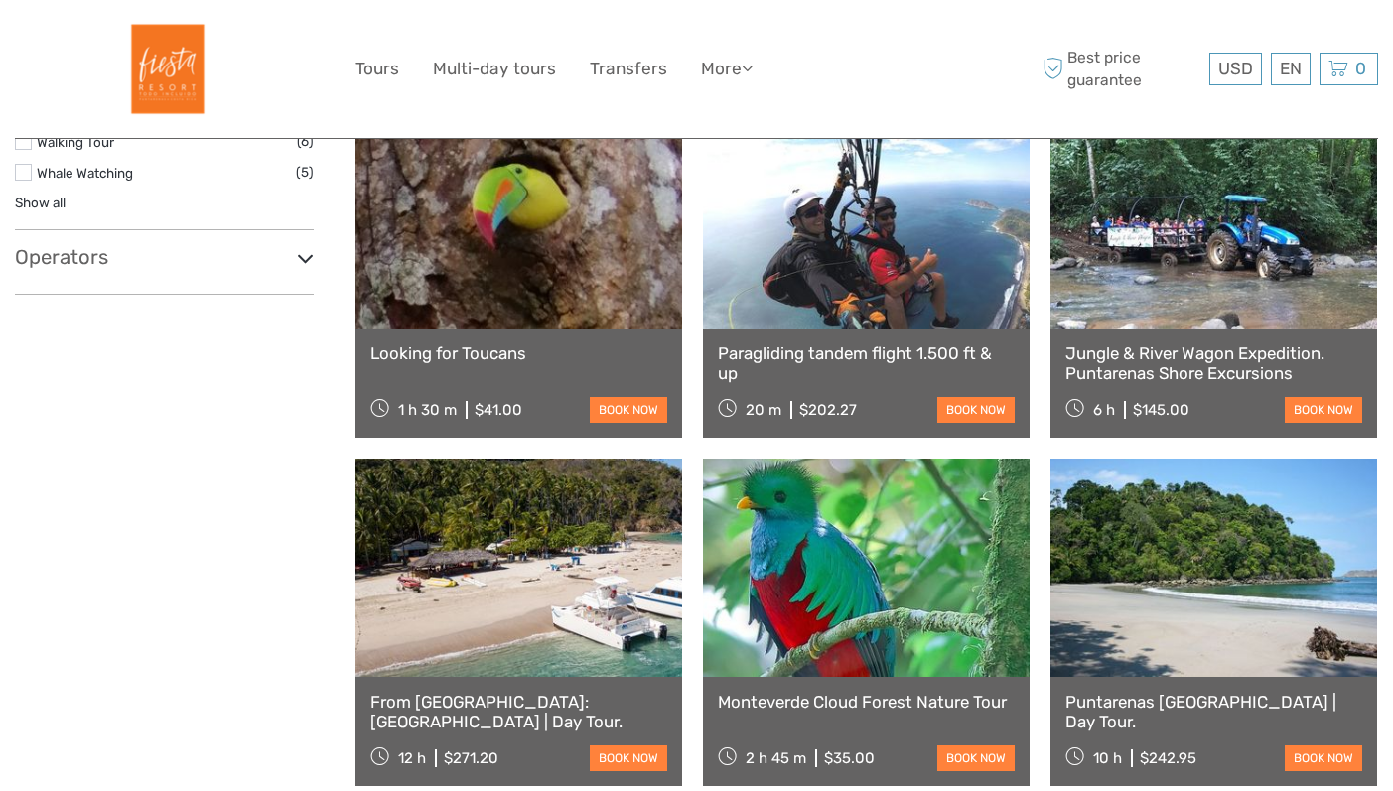
scroll to position [1031, 0]
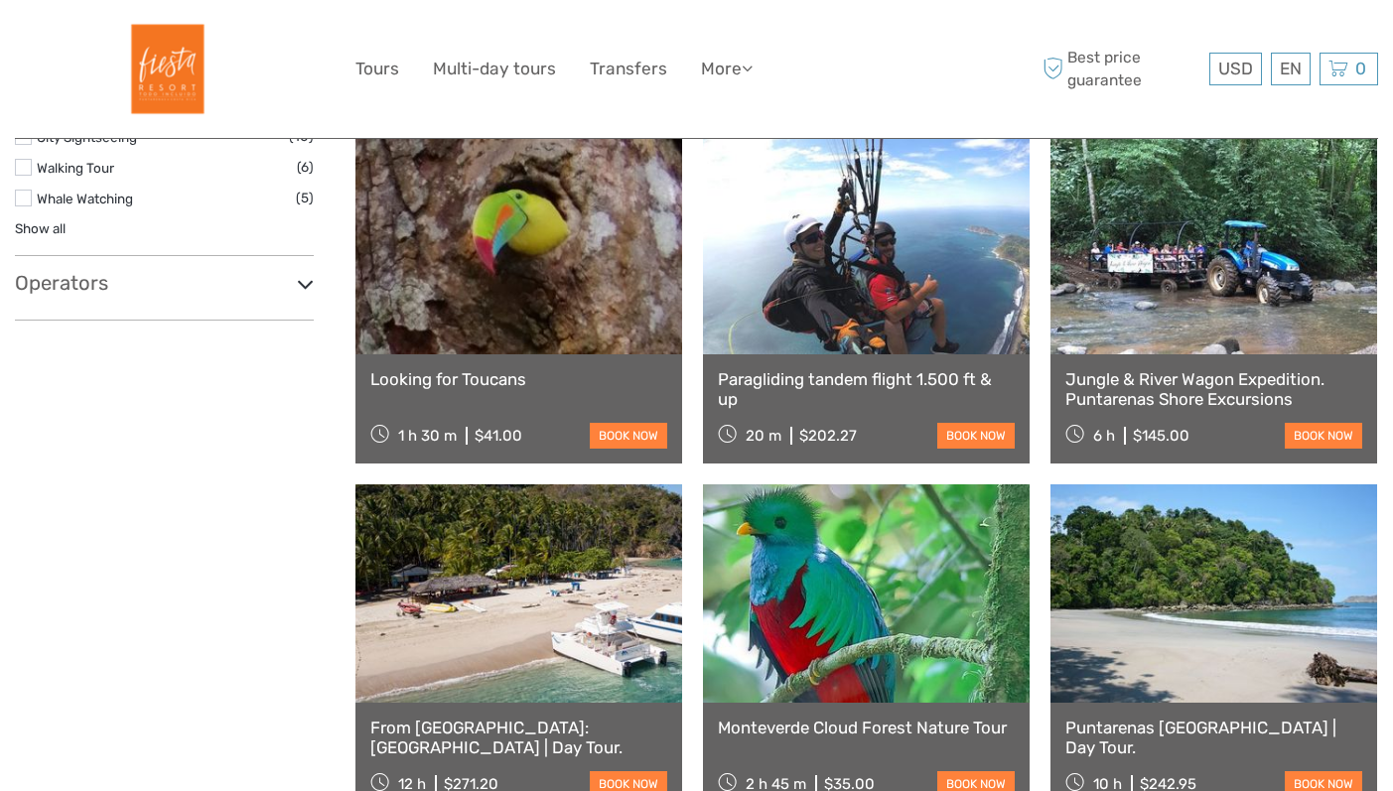
click at [1173, 243] on link at bounding box center [1213, 245] width 327 height 218
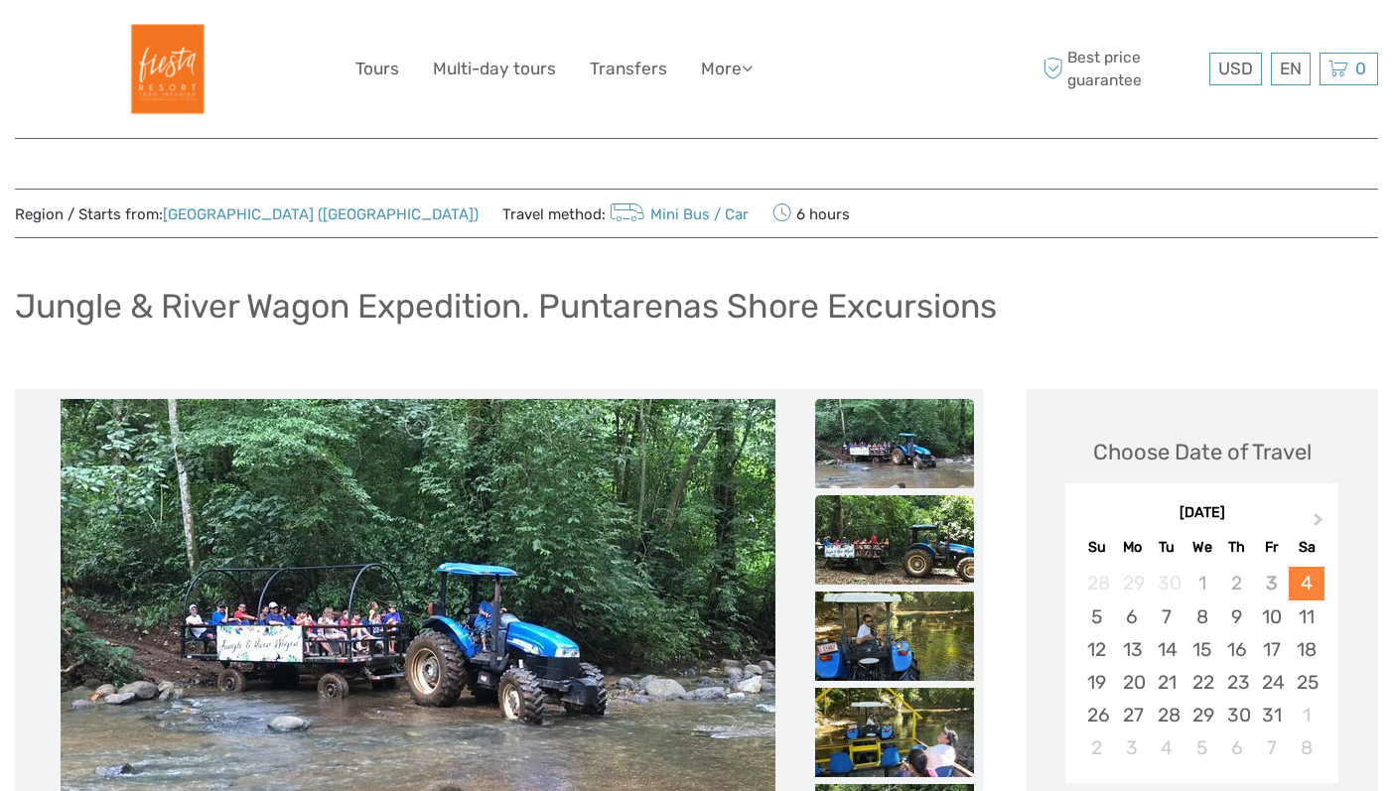
click at [905, 543] on img at bounding box center [894, 539] width 159 height 89
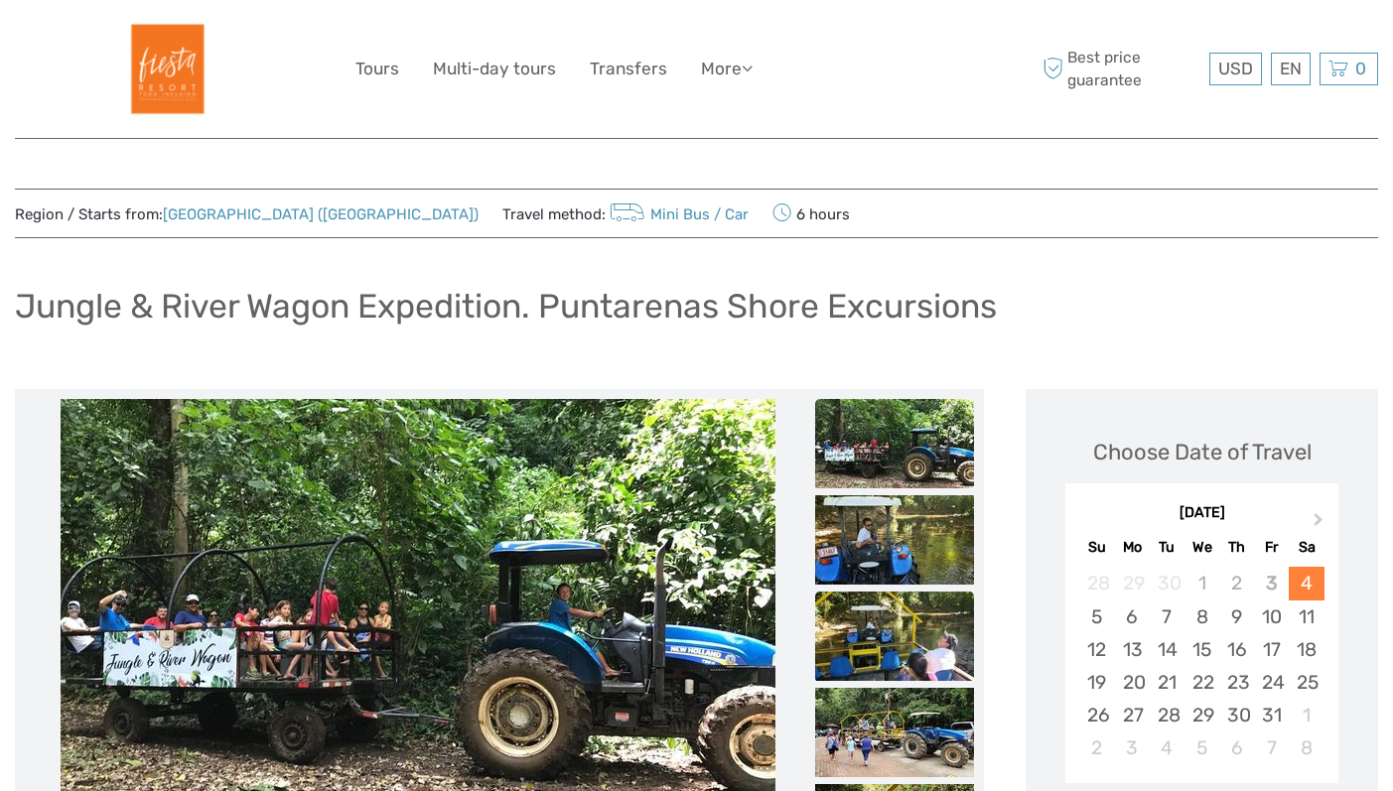
click at [894, 650] on img at bounding box center [894, 636] width 159 height 89
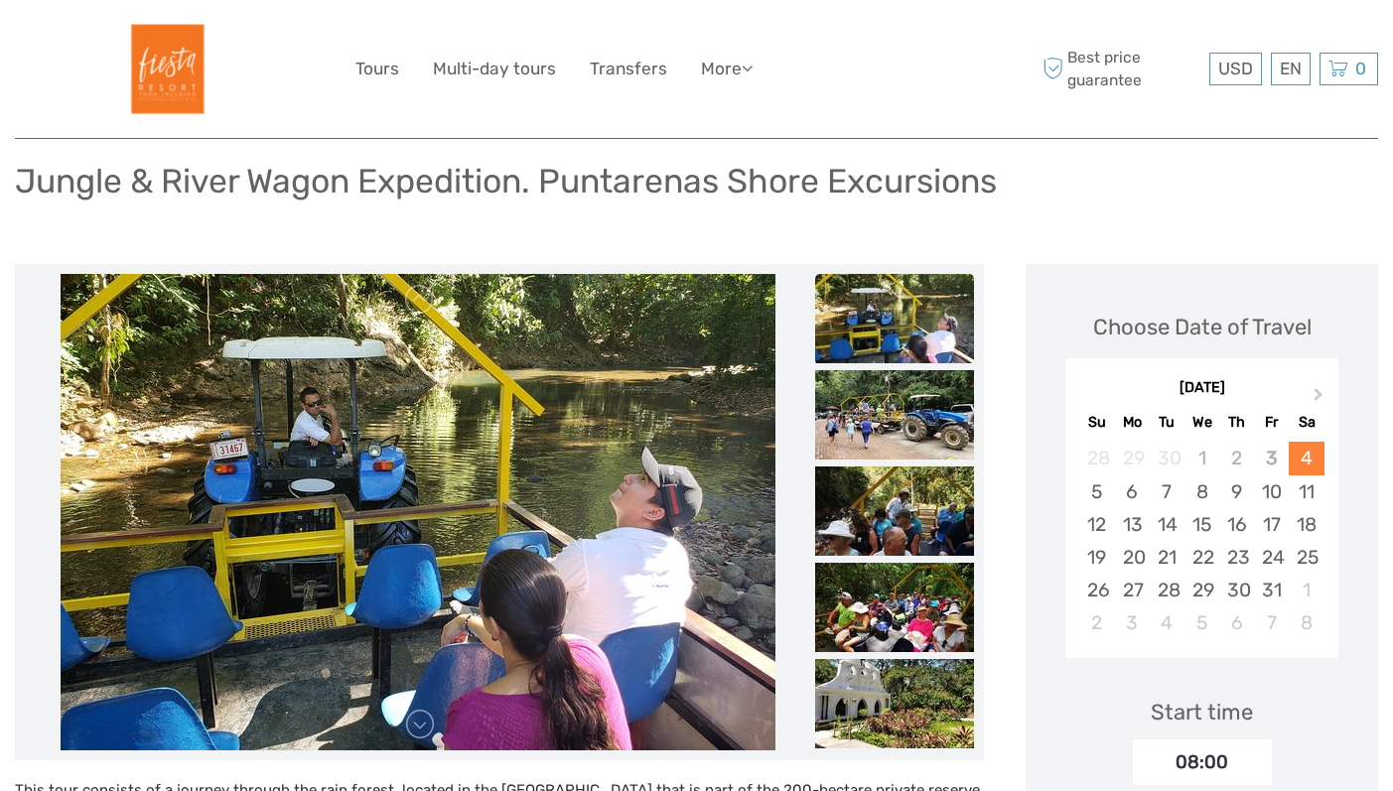
scroll to position [132, 0]
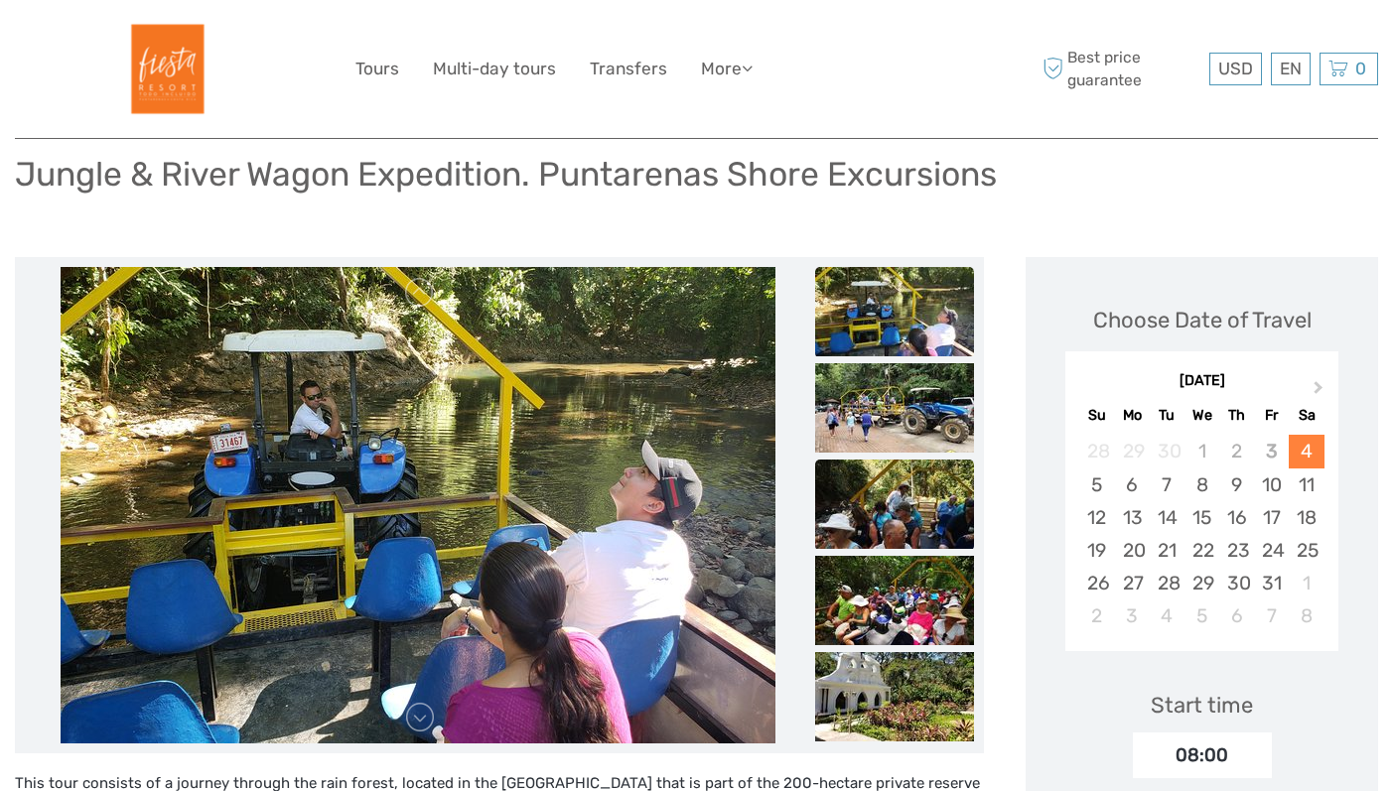
click at [889, 520] on img at bounding box center [894, 504] width 159 height 89
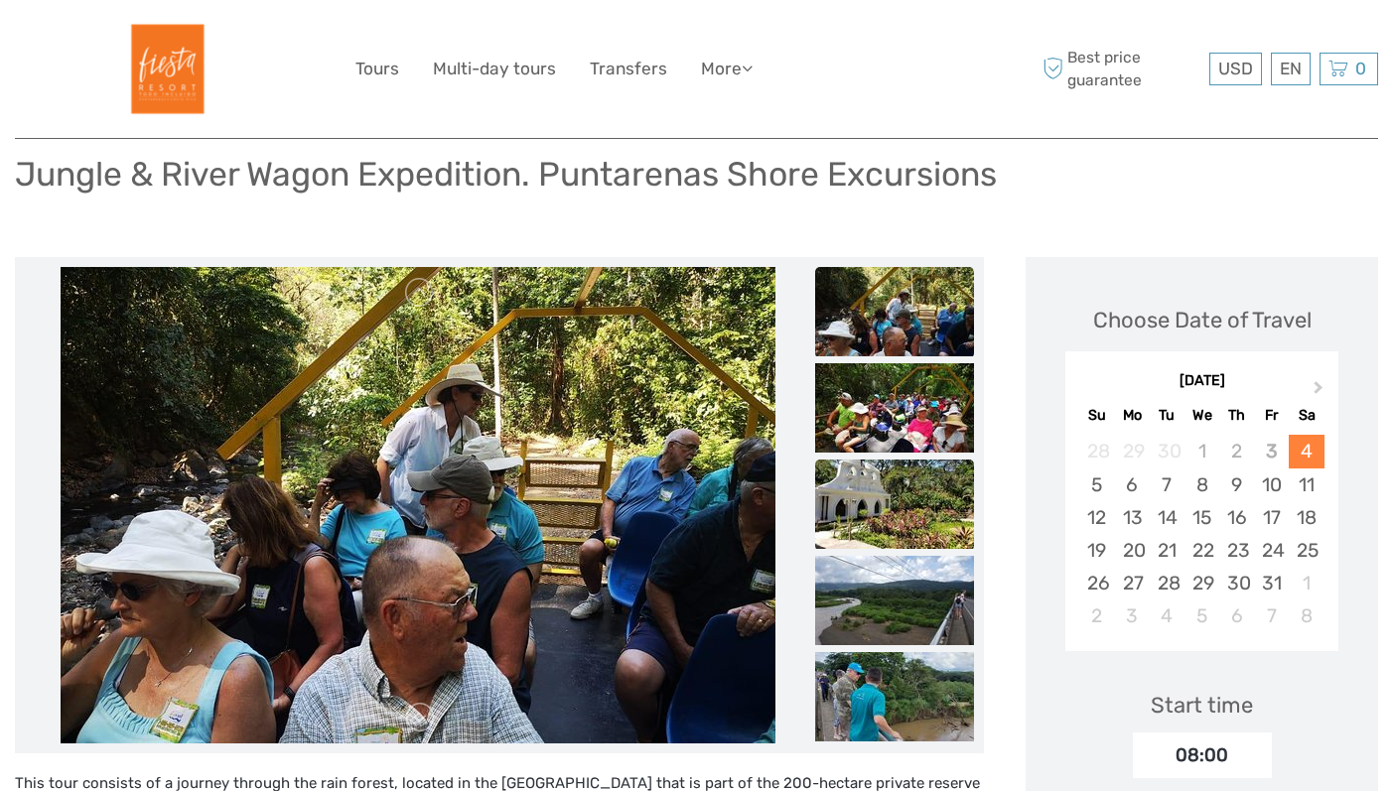
click at [890, 534] on img at bounding box center [894, 504] width 159 height 89
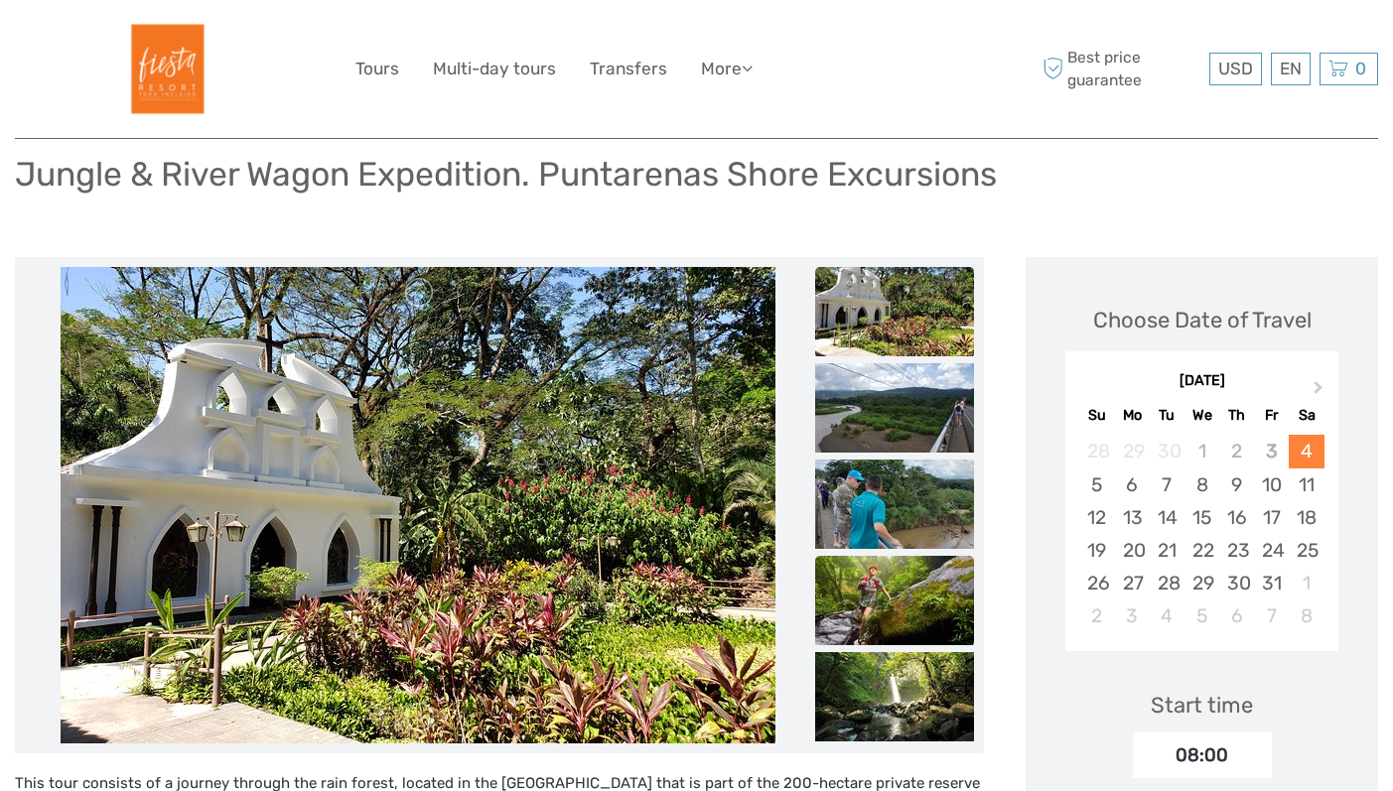
click at [896, 565] on img at bounding box center [894, 600] width 159 height 89
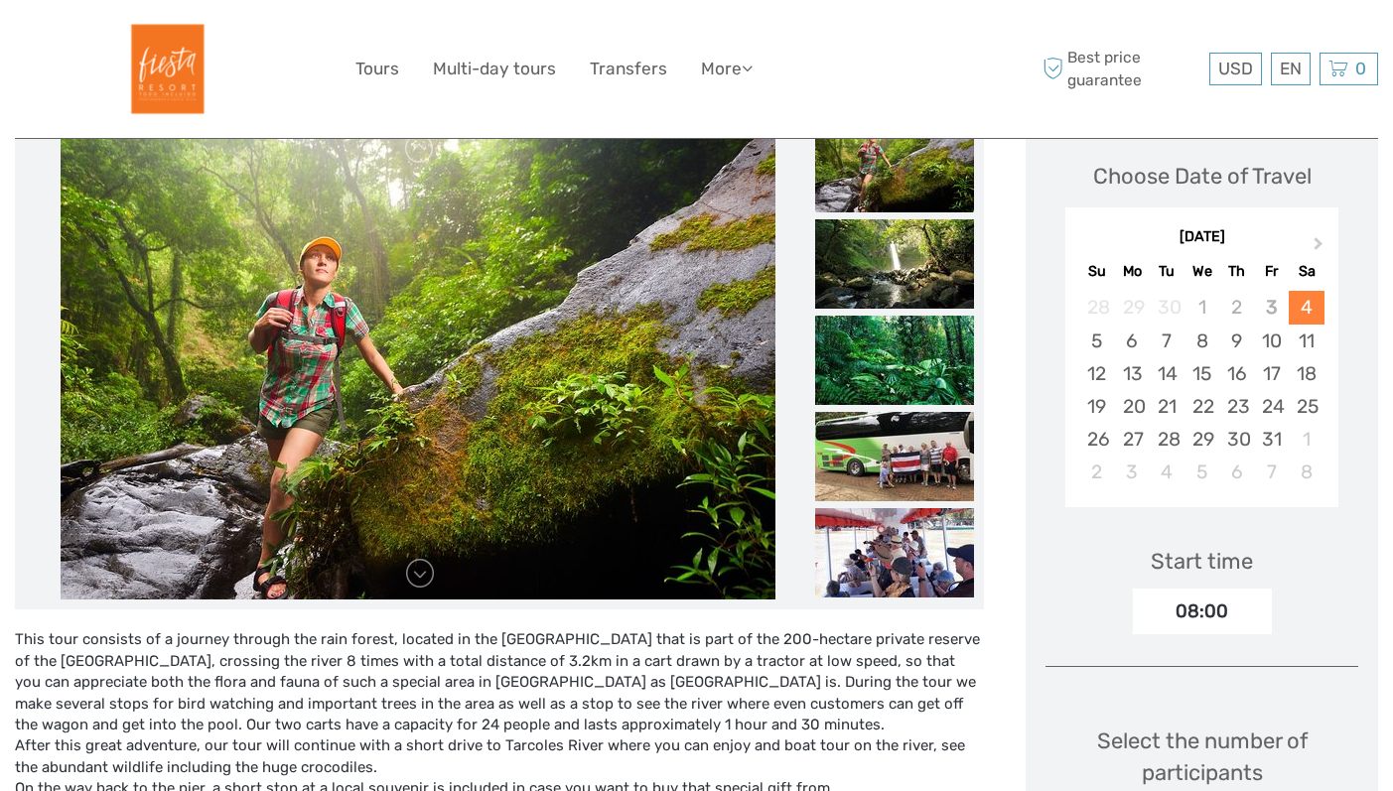
scroll to position [275, 0]
click at [883, 479] on img at bounding box center [894, 457] width 159 height 89
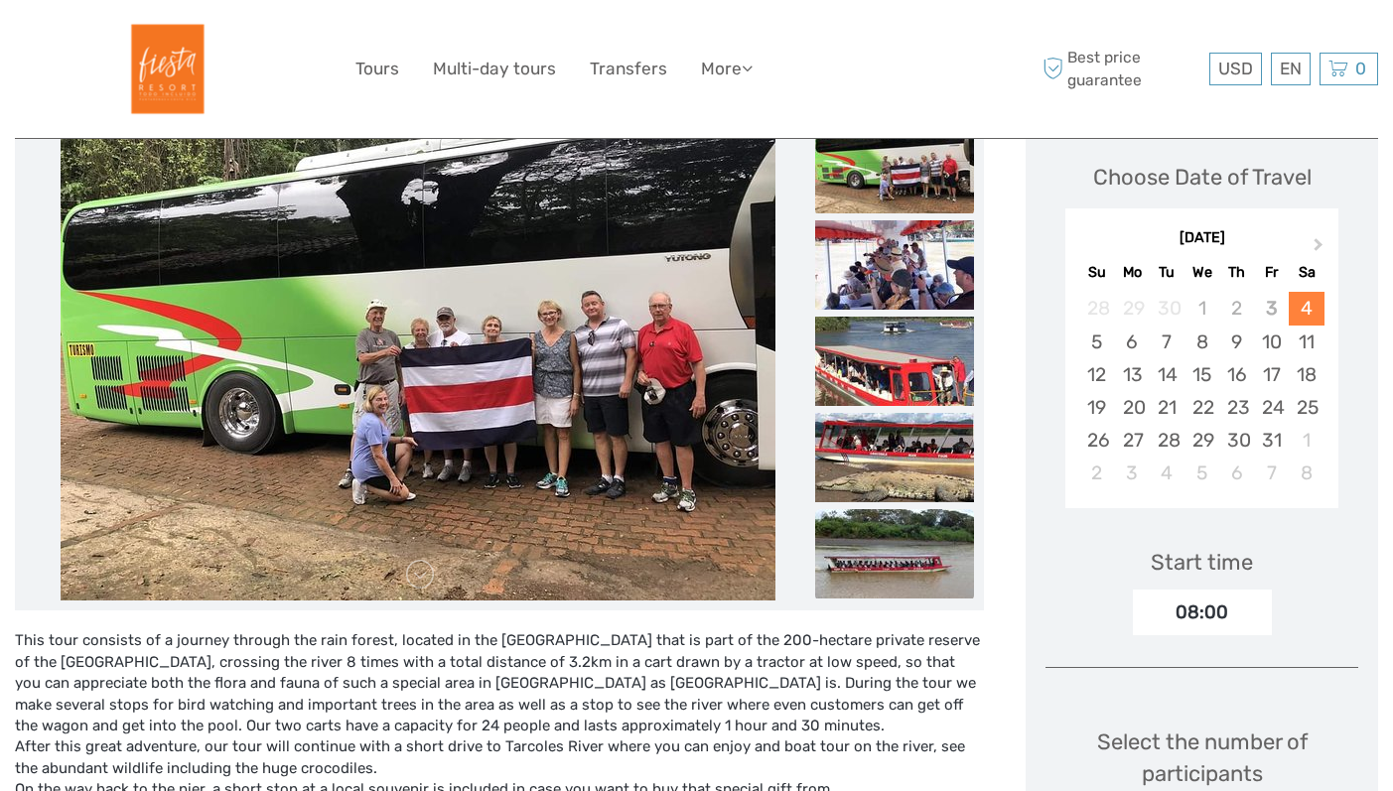
click at [889, 557] on img at bounding box center [894, 553] width 159 height 89
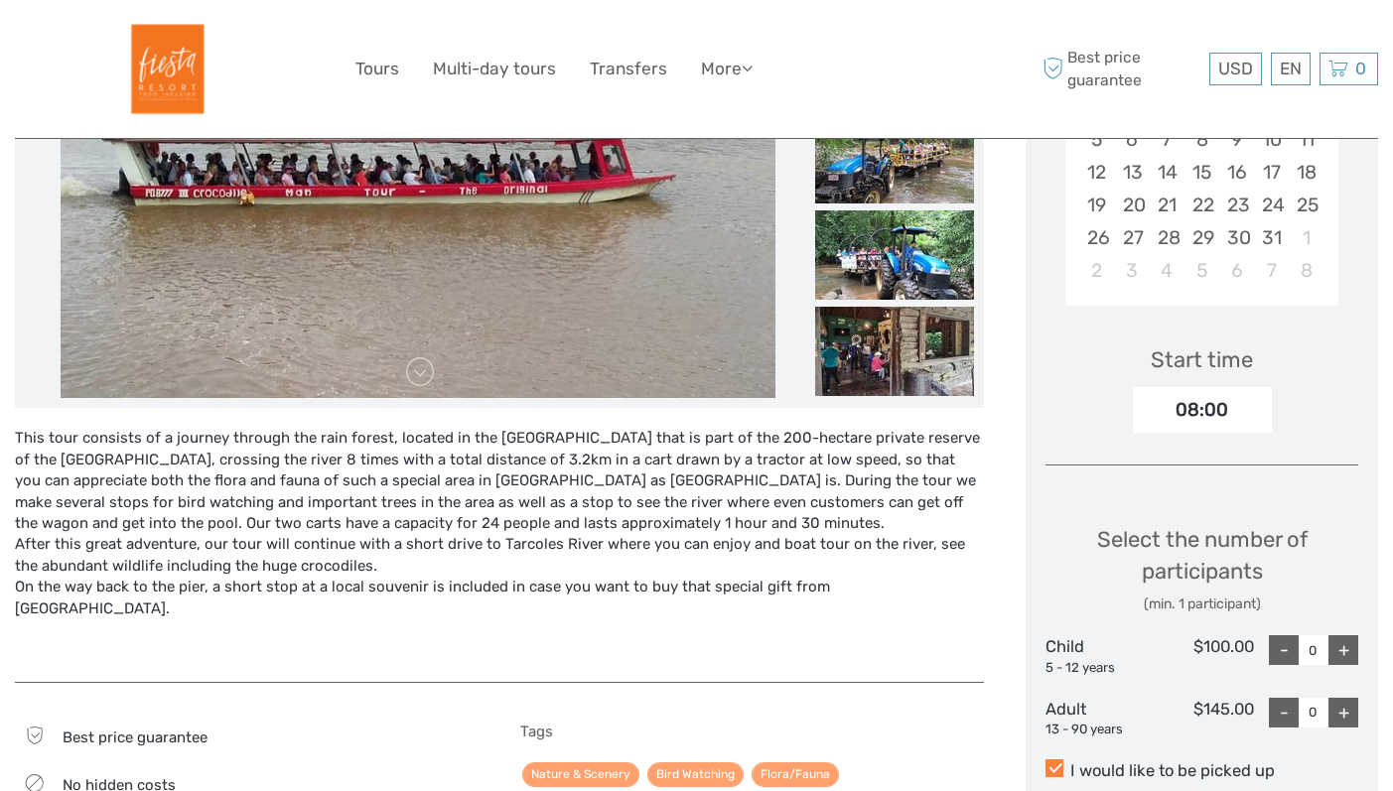
scroll to position [549, 0]
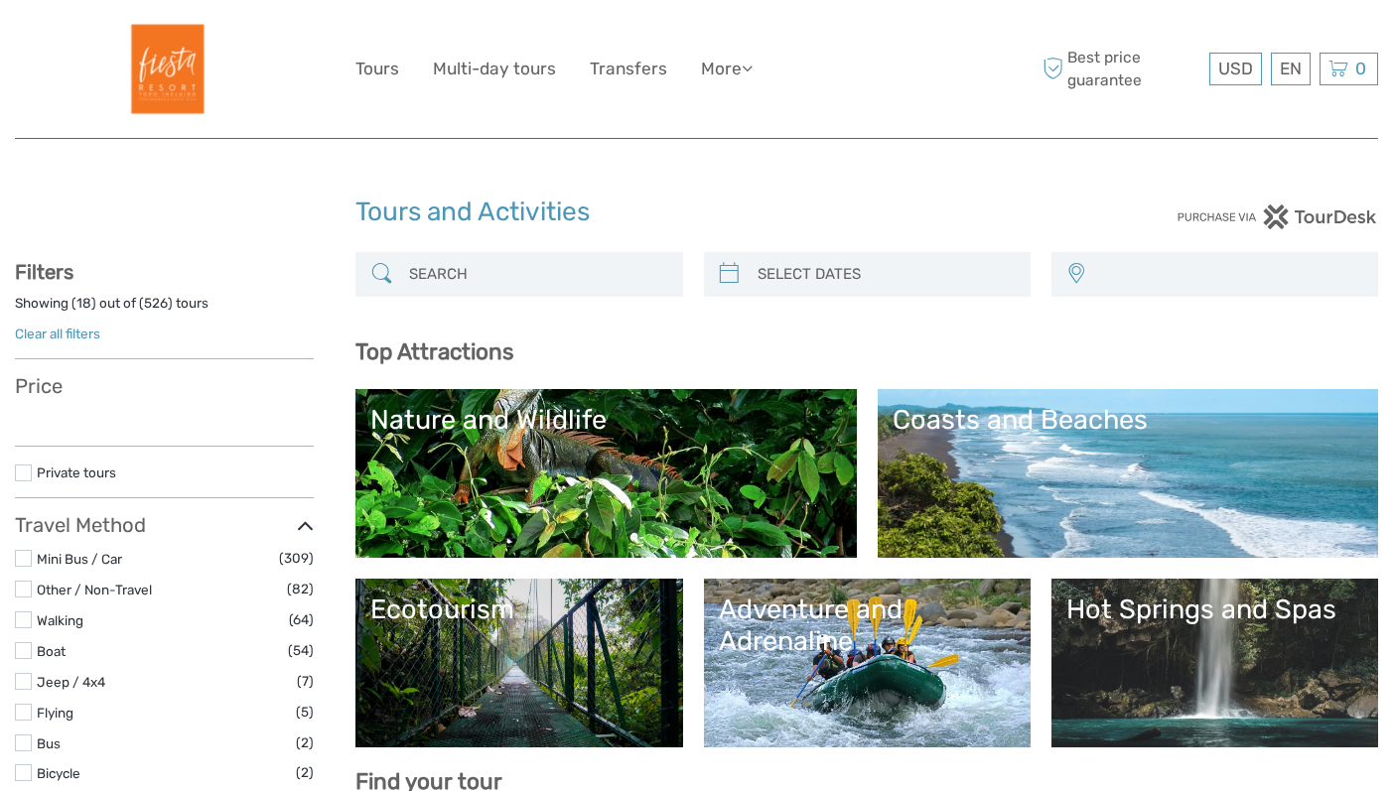
select select
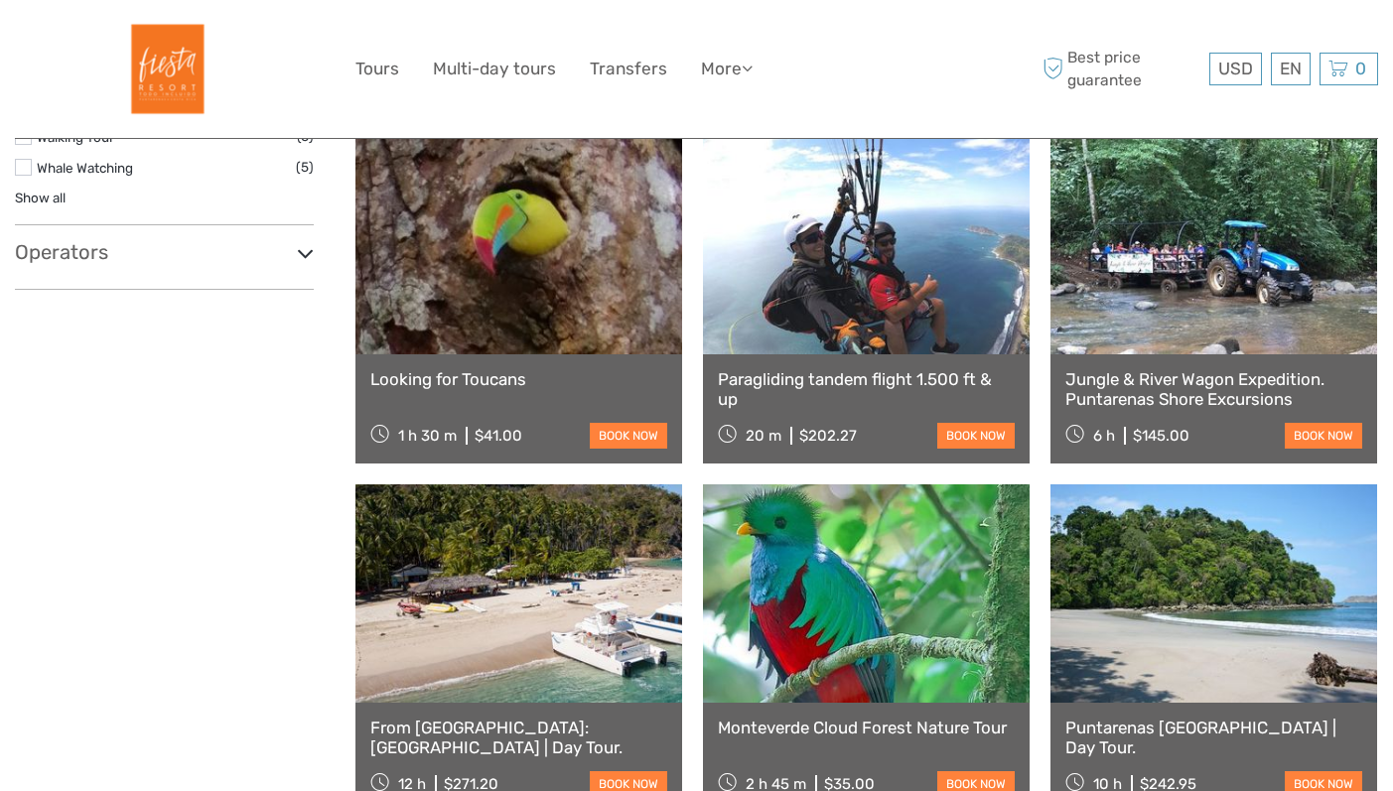
select select
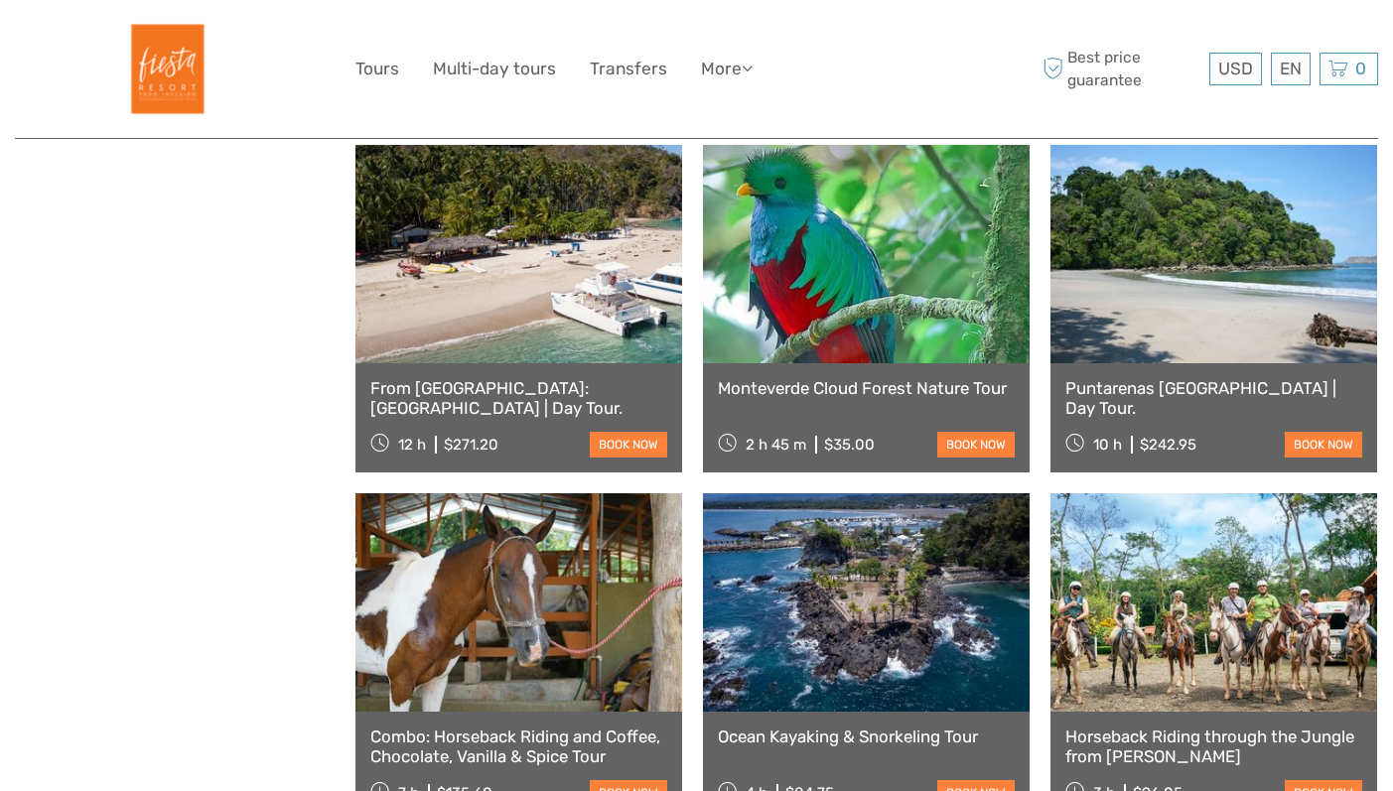
scroll to position [1384, 0]
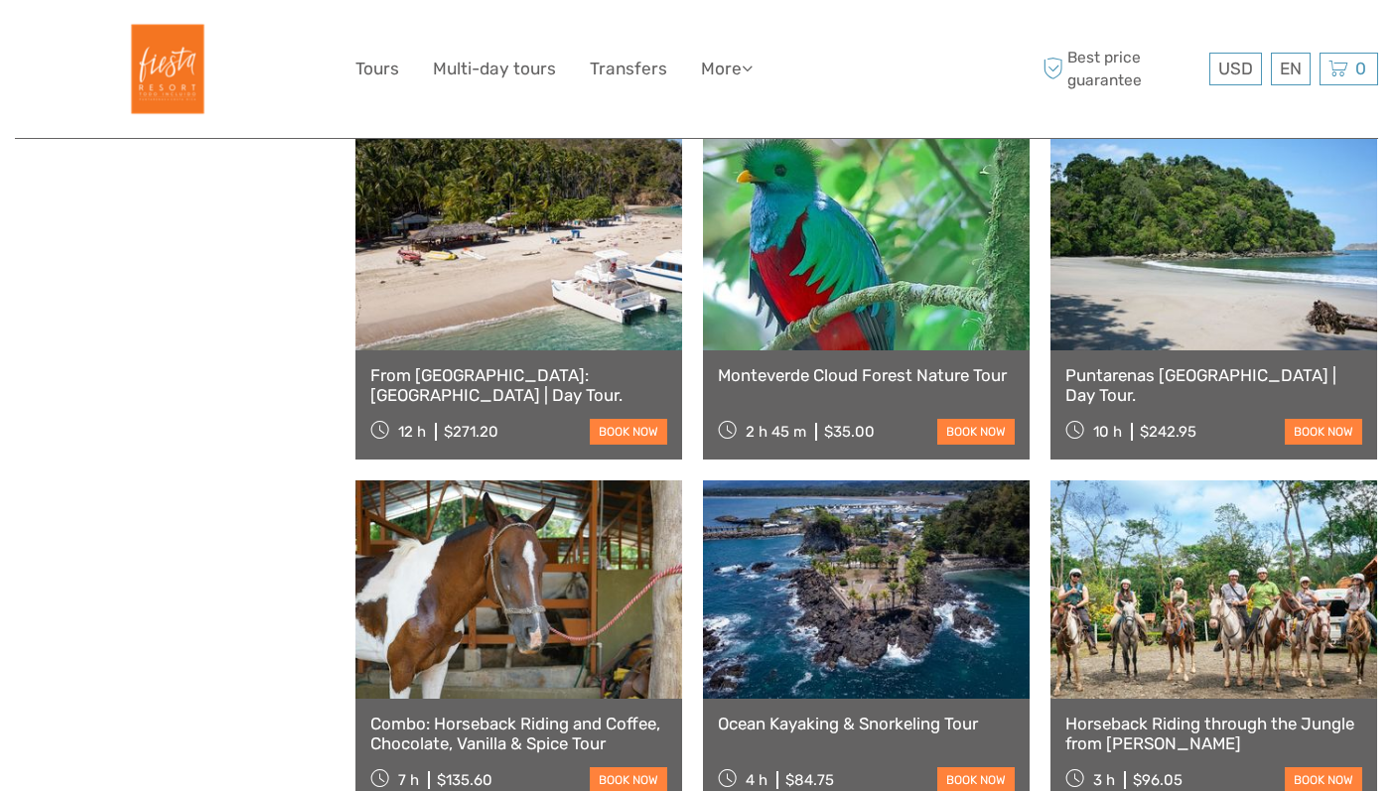
click at [540, 284] on link at bounding box center [518, 241] width 327 height 218
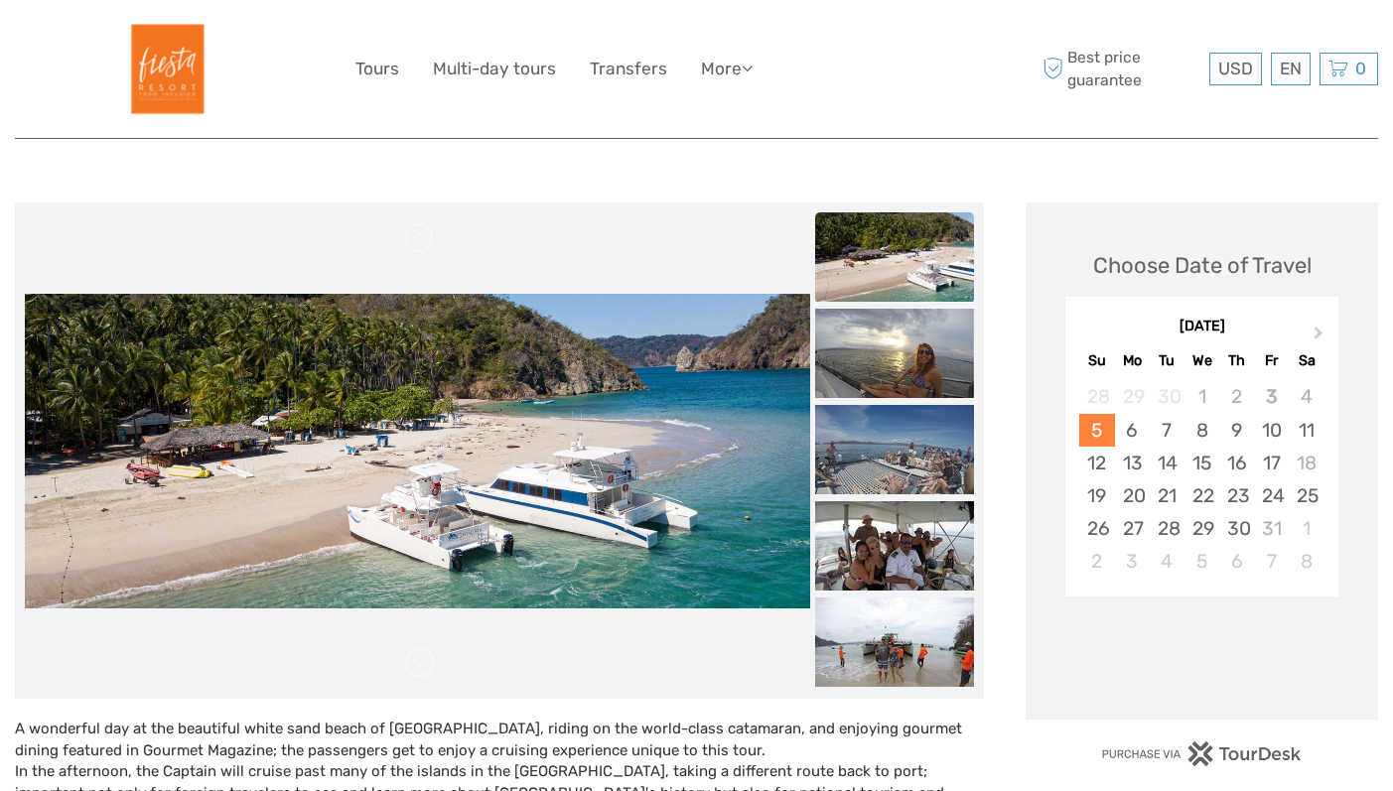
scroll to position [207, 0]
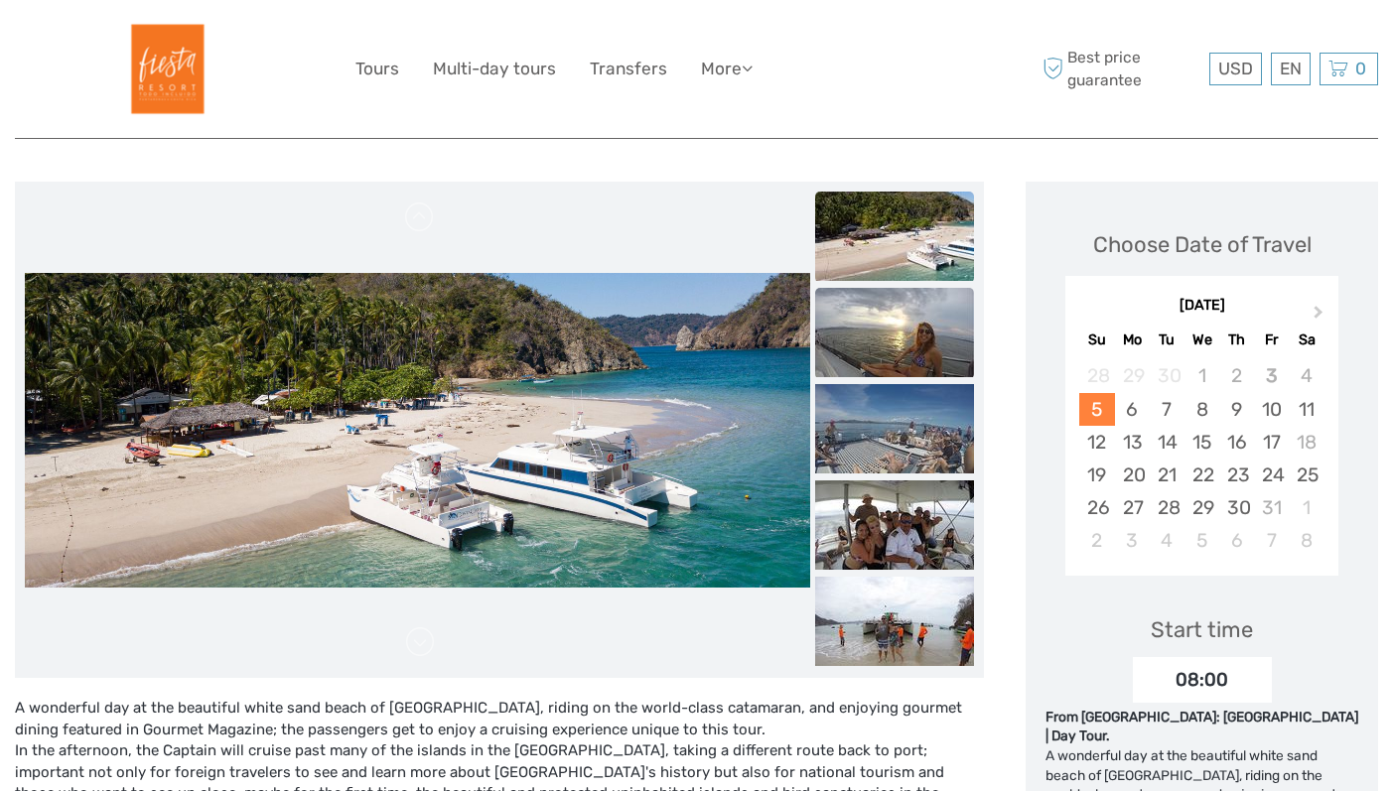
click at [898, 347] on img at bounding box center [894, 332] width 159 height 89
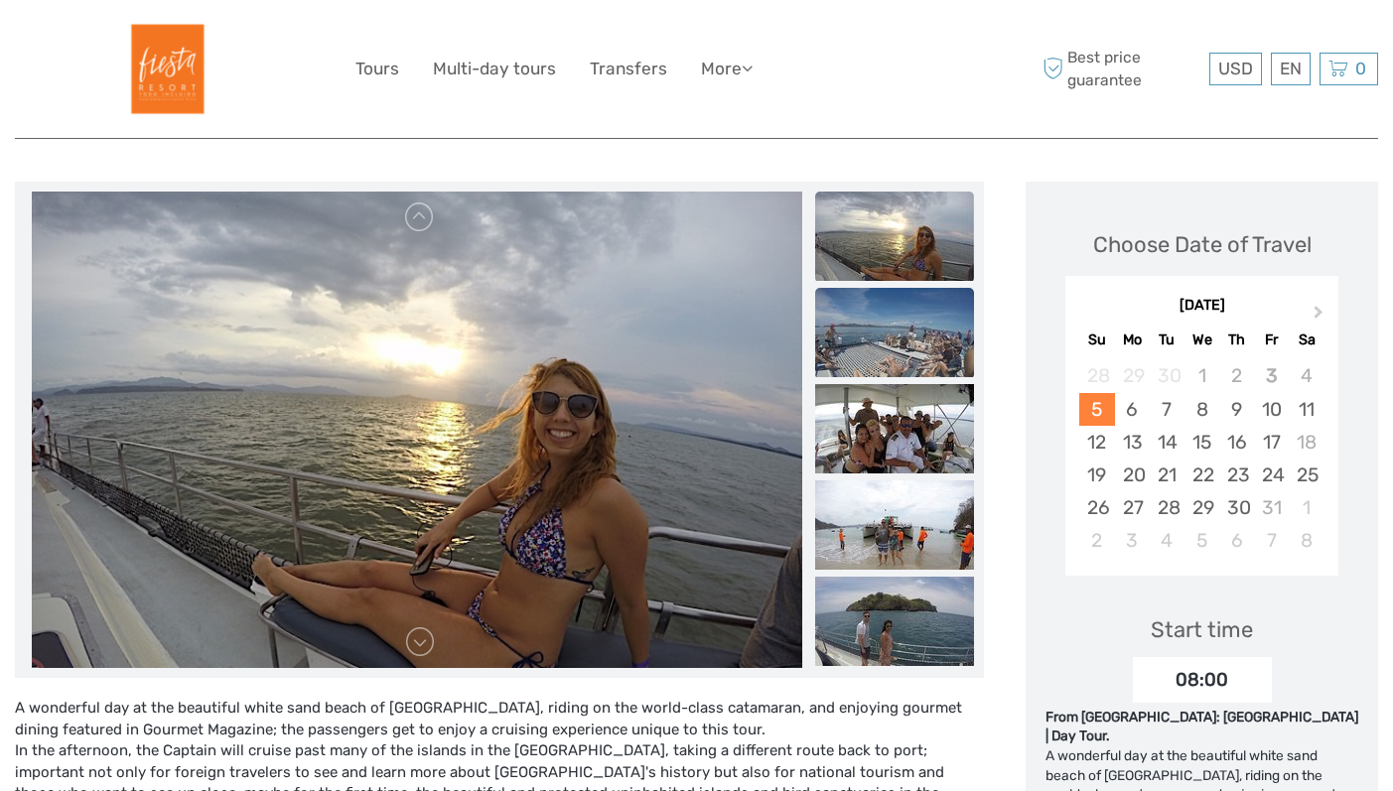
click at [899, 347] on img at bounding box center [894, 332] width 159 height 89
click at [899, 347] on ul at bounding box center [894, 769] width 159 height 1349
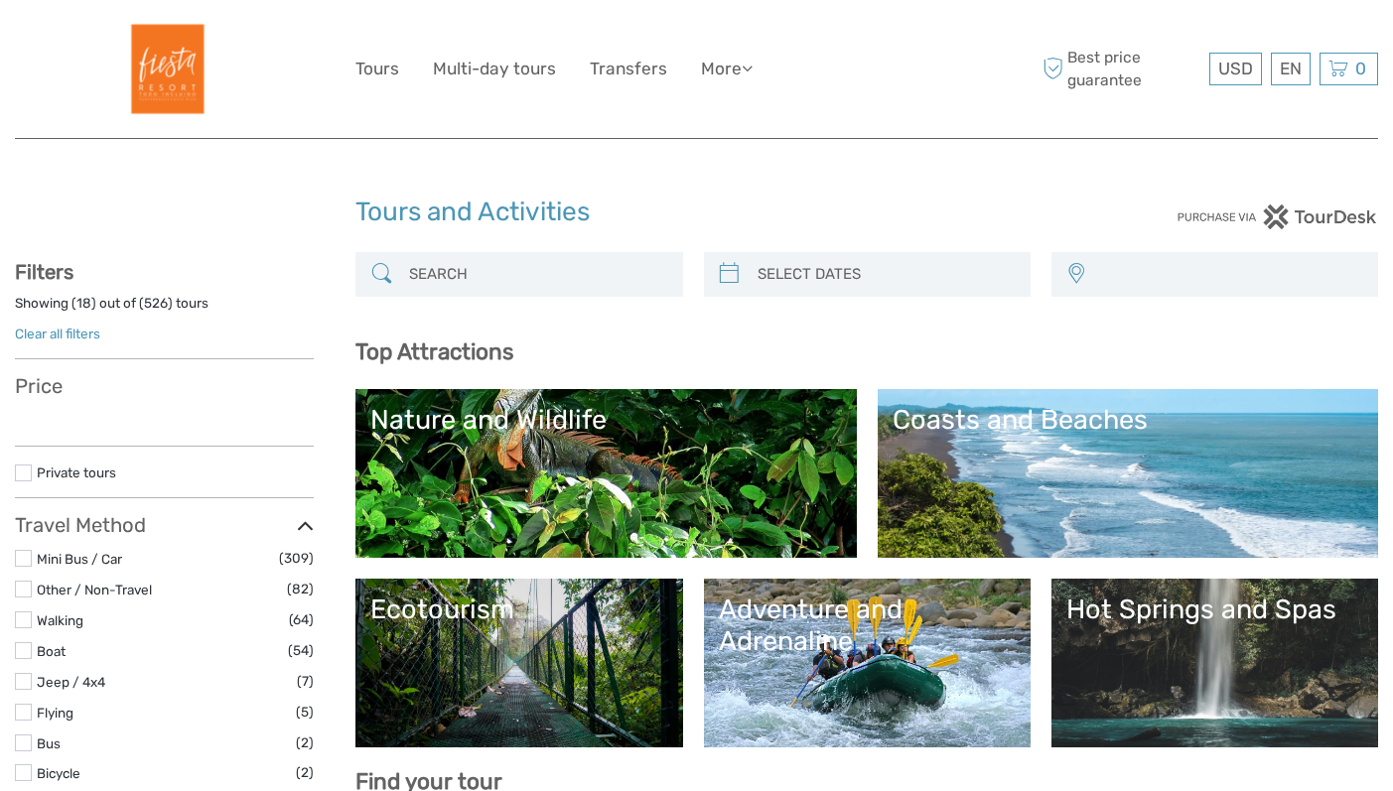
select select
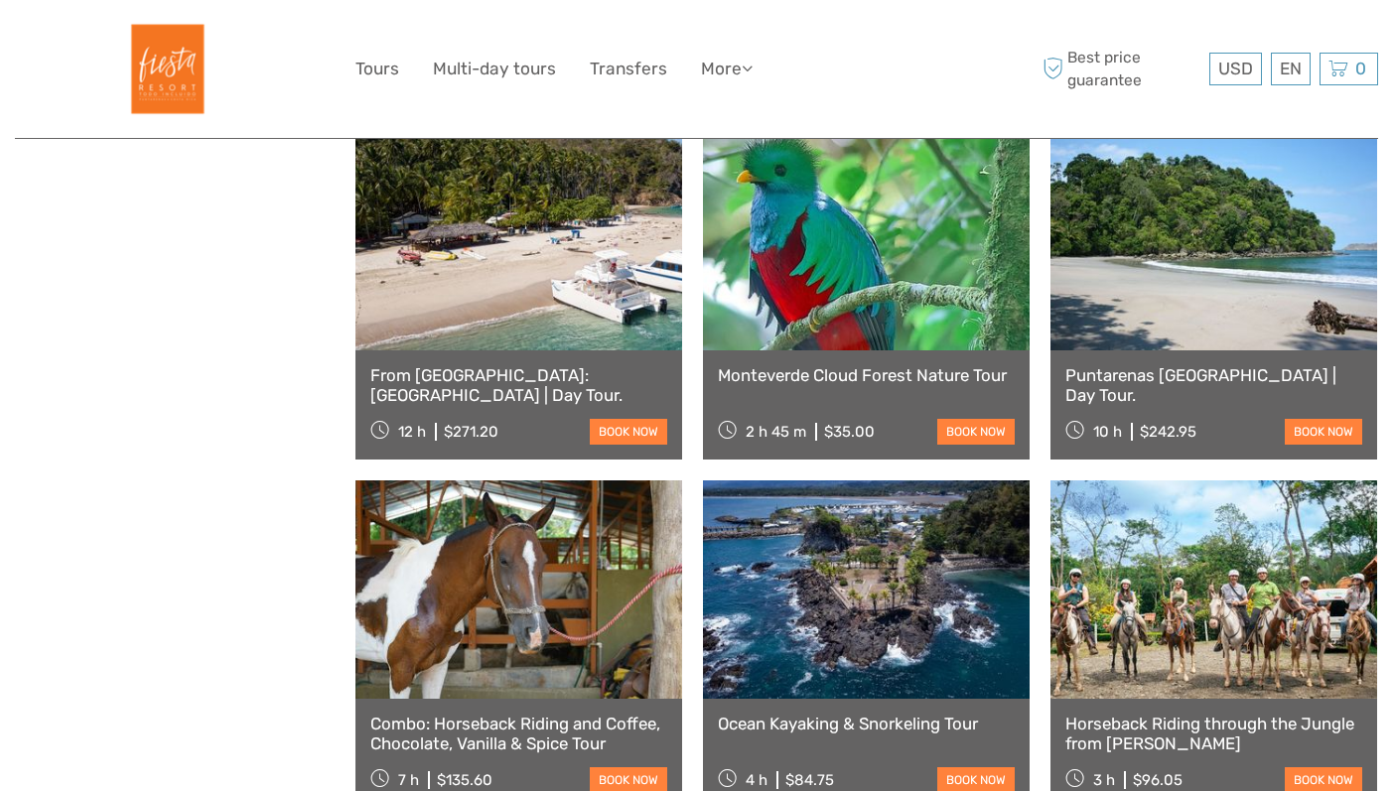
select select
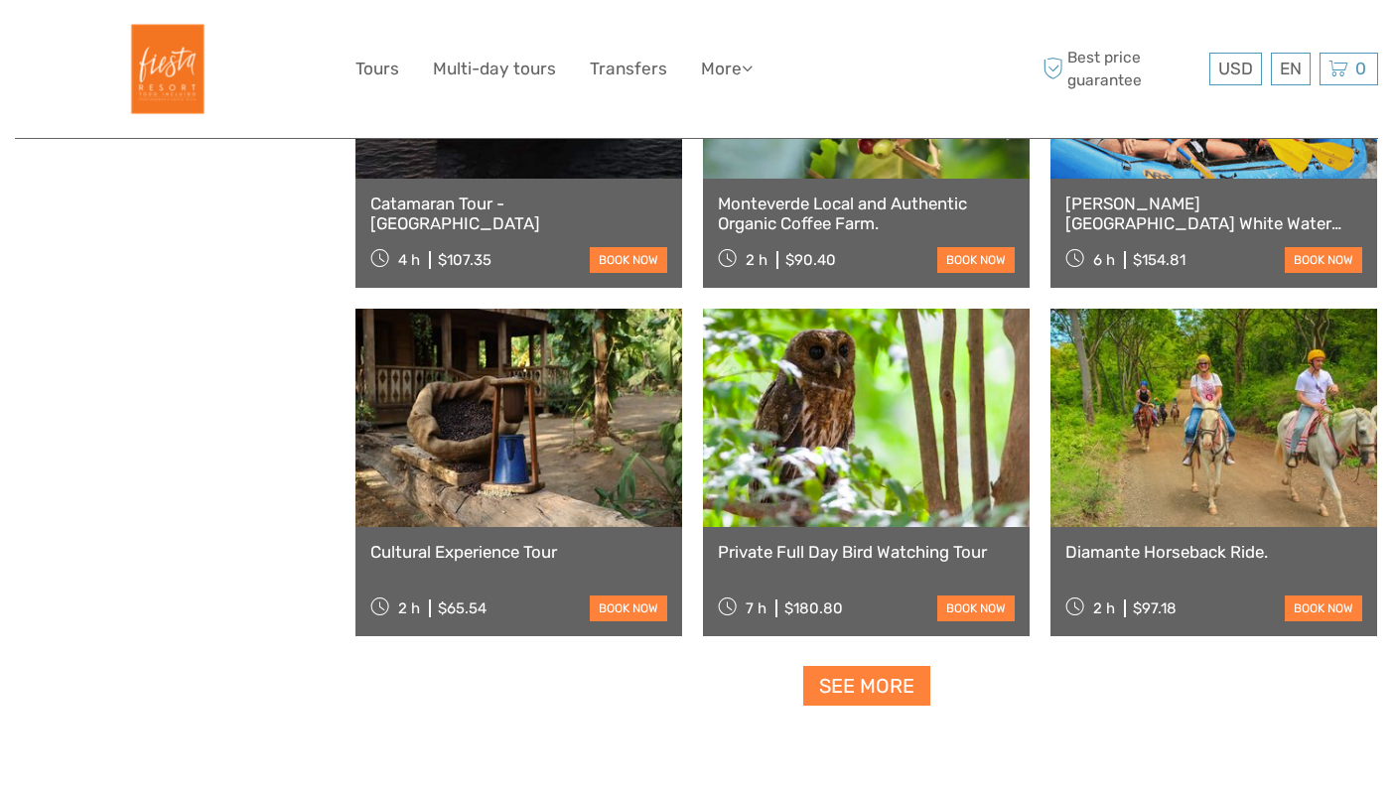
scroll to position [2255, 0]
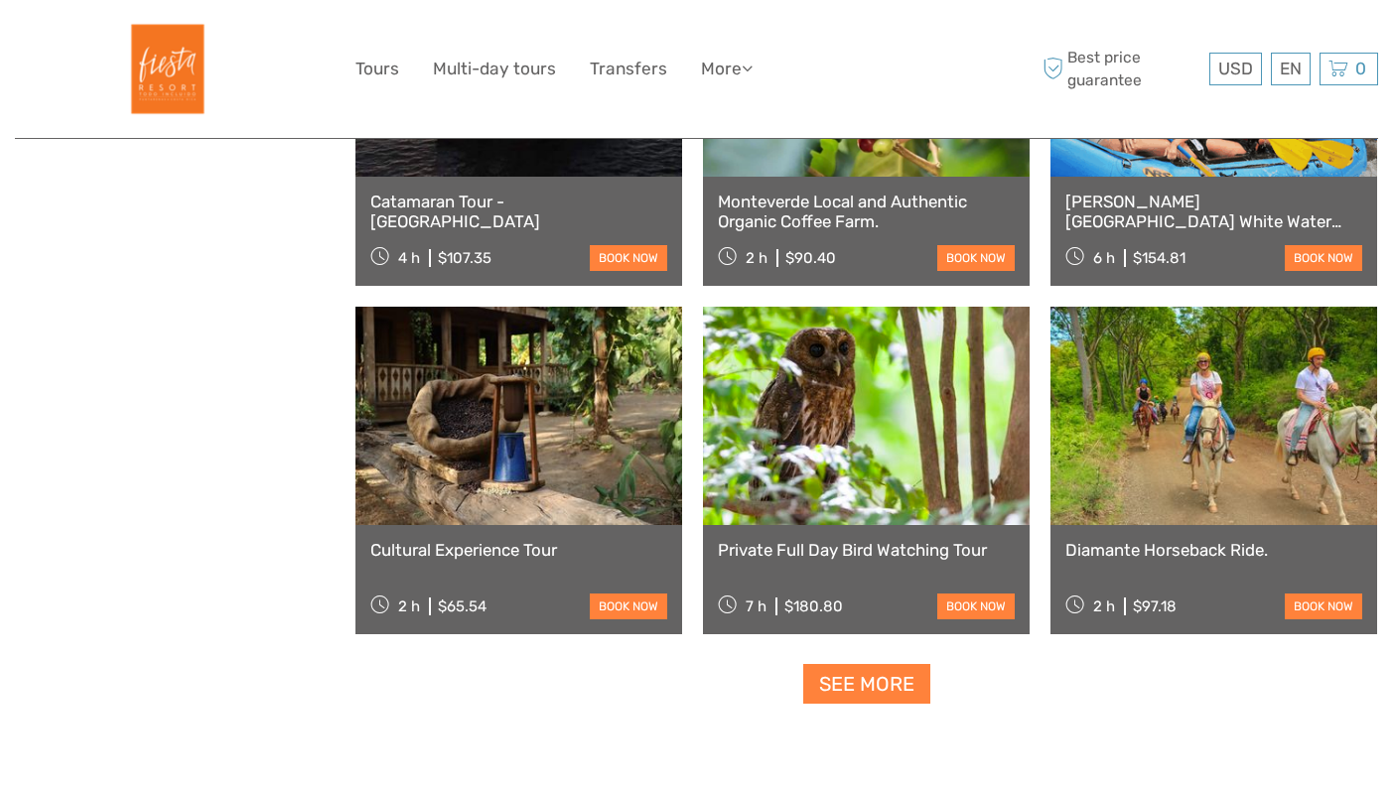
click at [507, 456] on link at bounding box center [518, 416] width 327 height 218
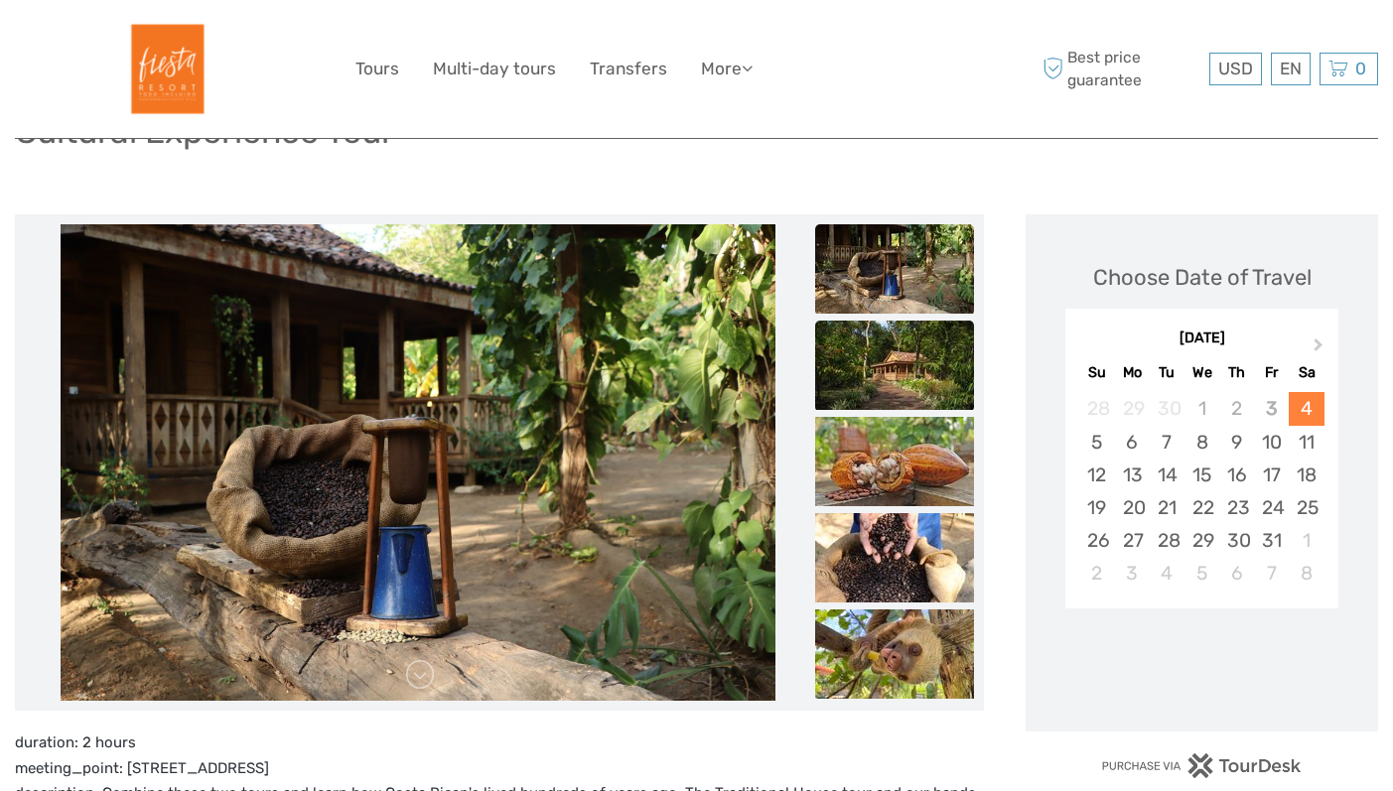
click at [864, 350] on img at bounding box center [894, 365] width 159 height 89
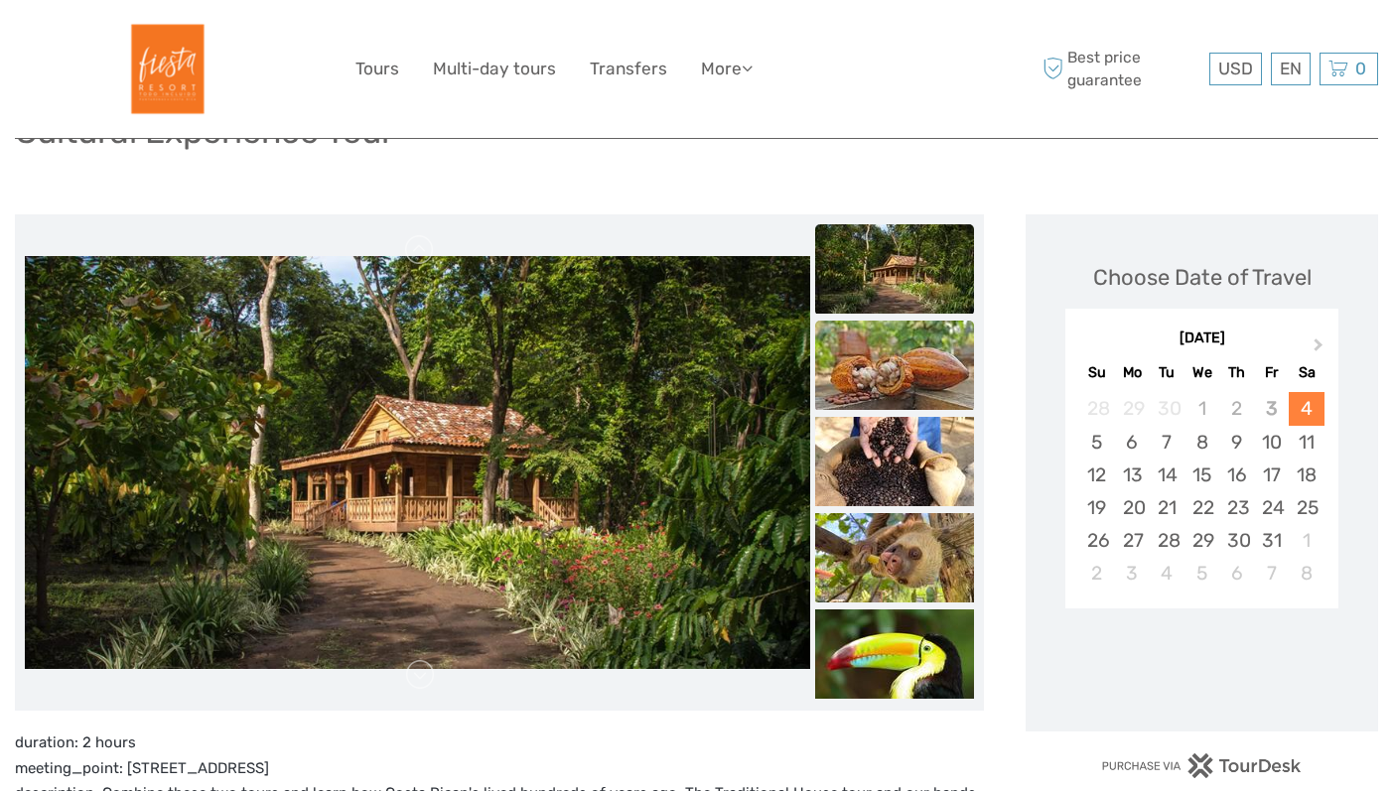
click at [869, 374] on img at bounding box center [894, 365] width 159 height 89
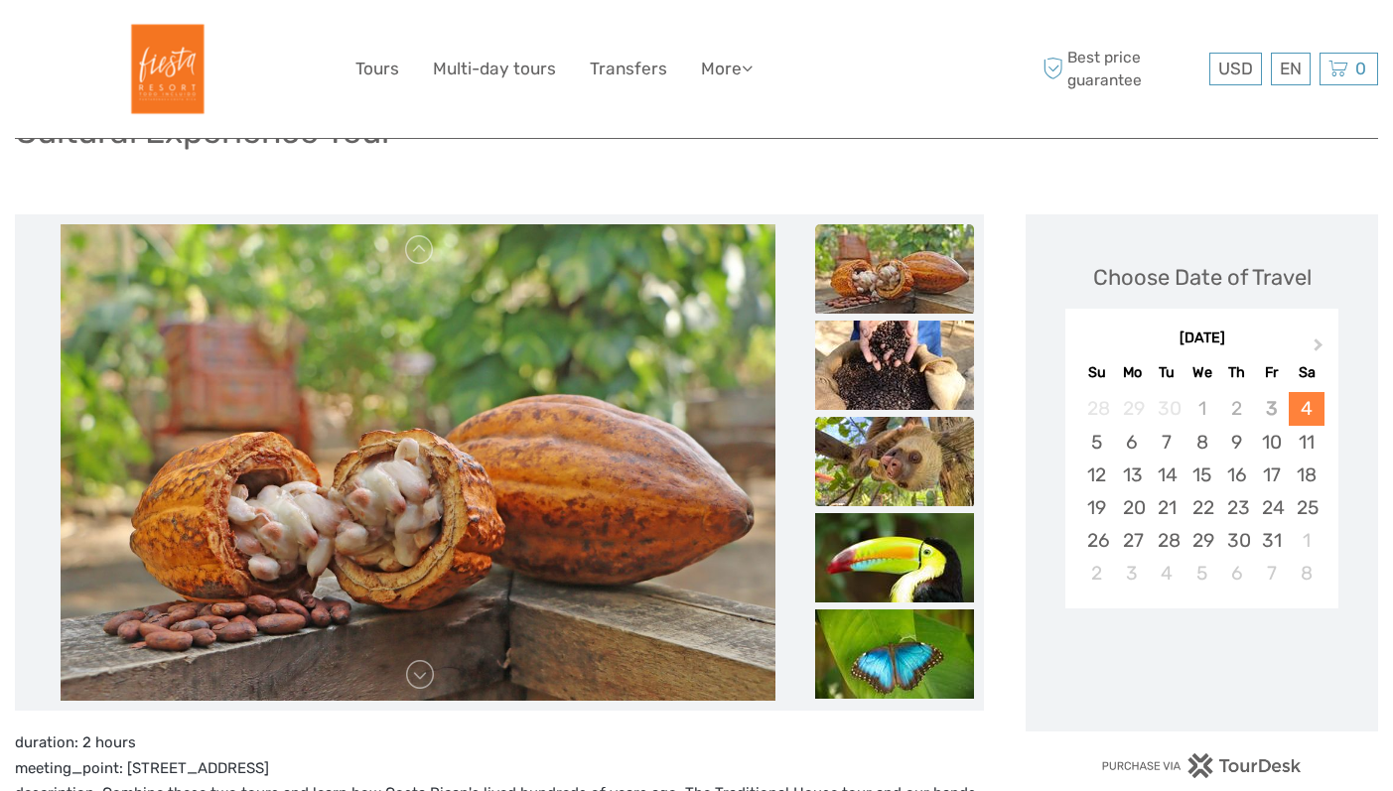
click at [886, 438] on img at bounding box center [894, 461] width 159 height 89
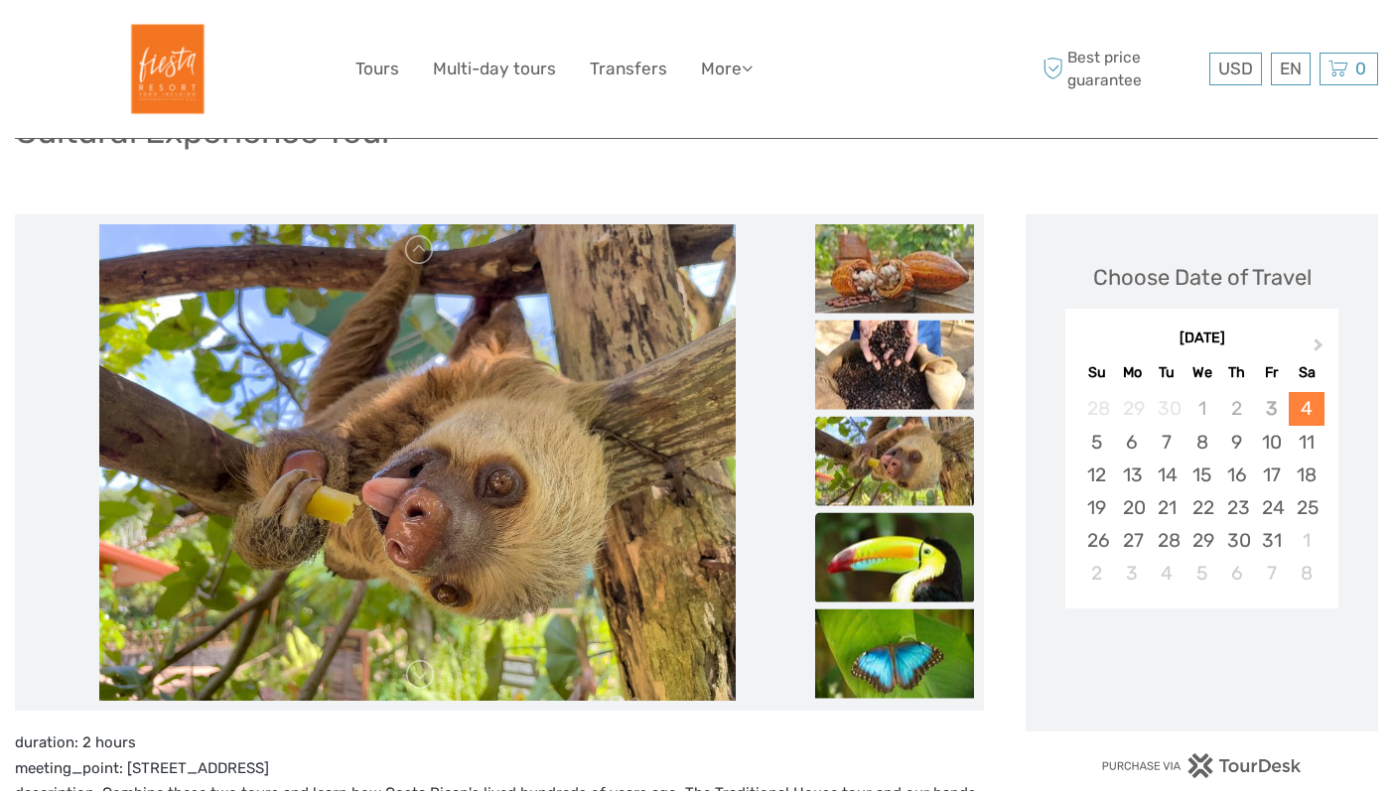
click at [889, 536] on img at bounding box center [894, 557] width 159 height 89
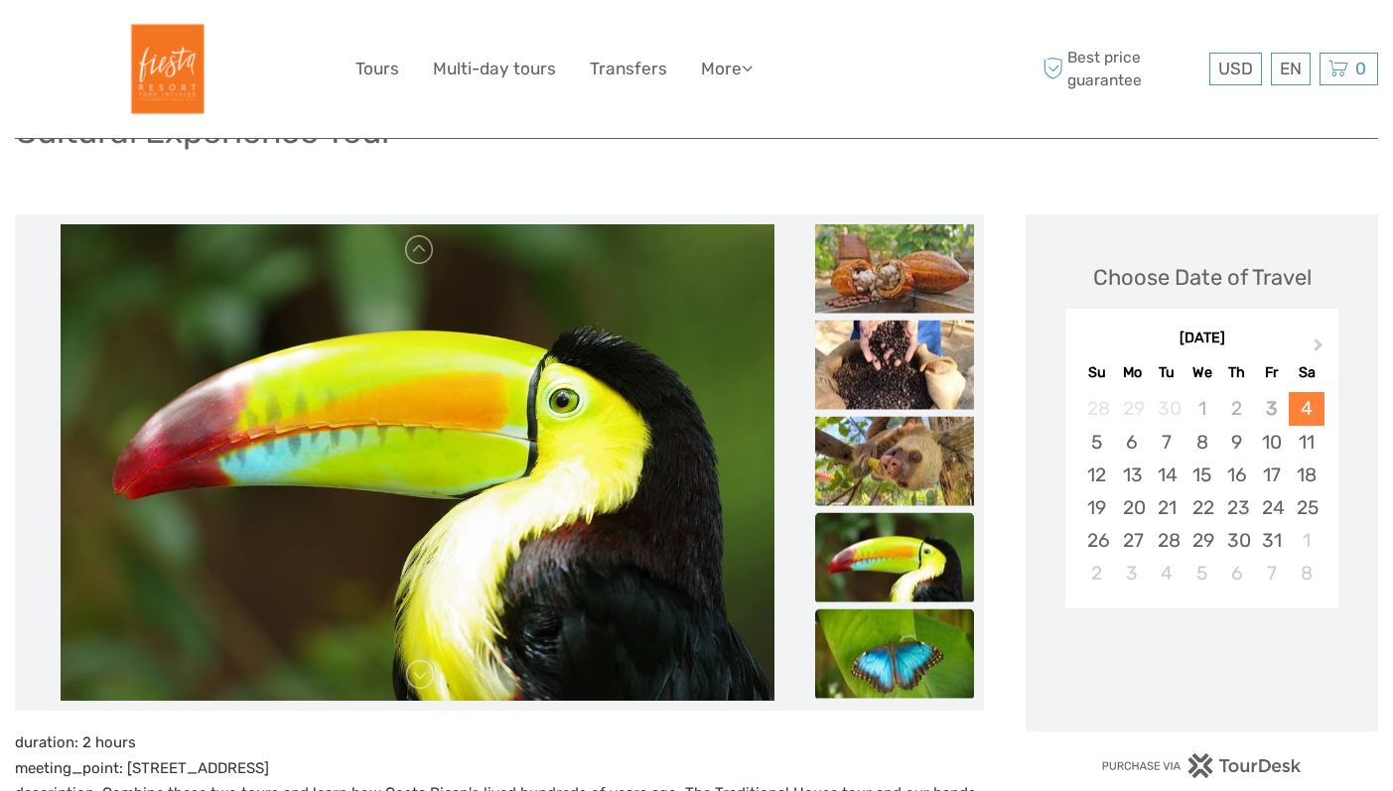
click at [891, 636] on img at bounding box center [894, 654] width 159 height 89
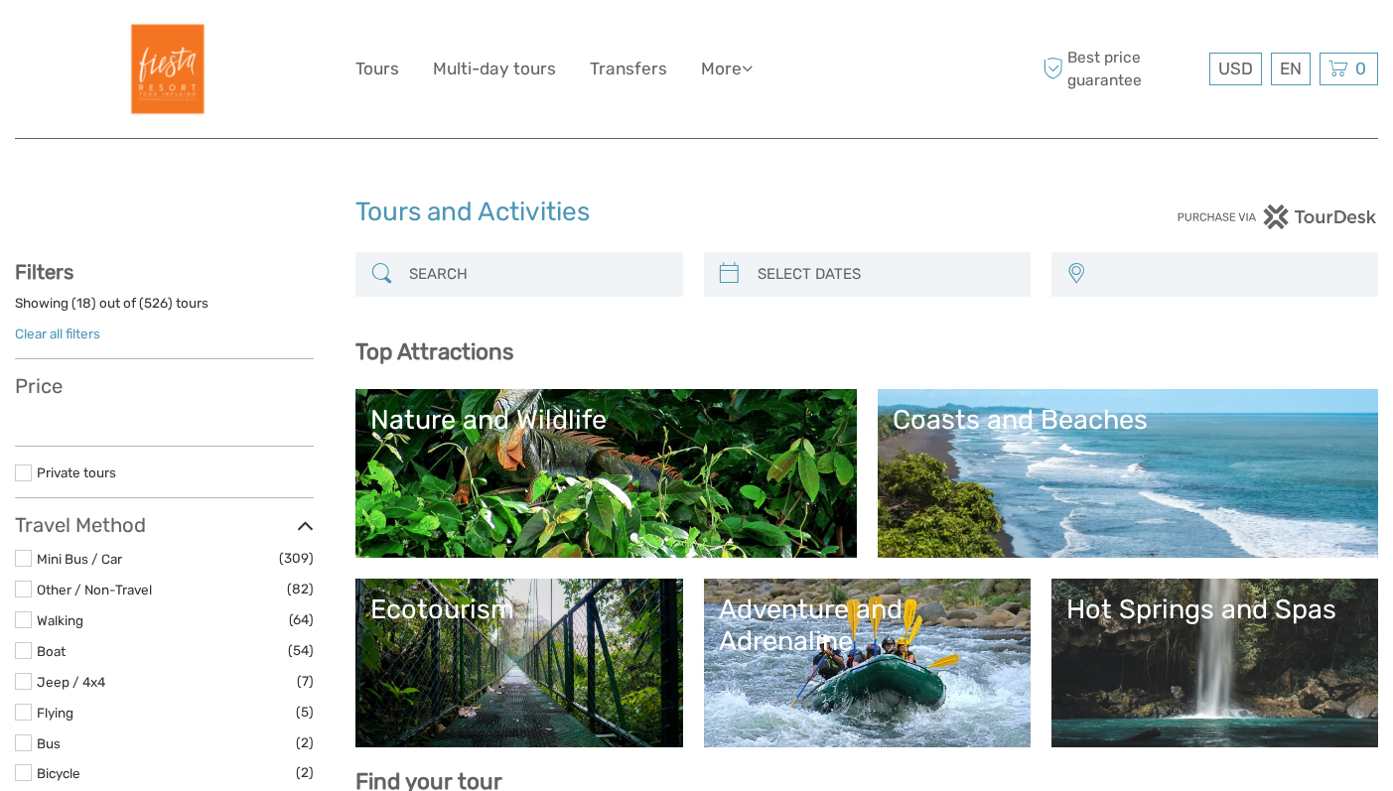
select select
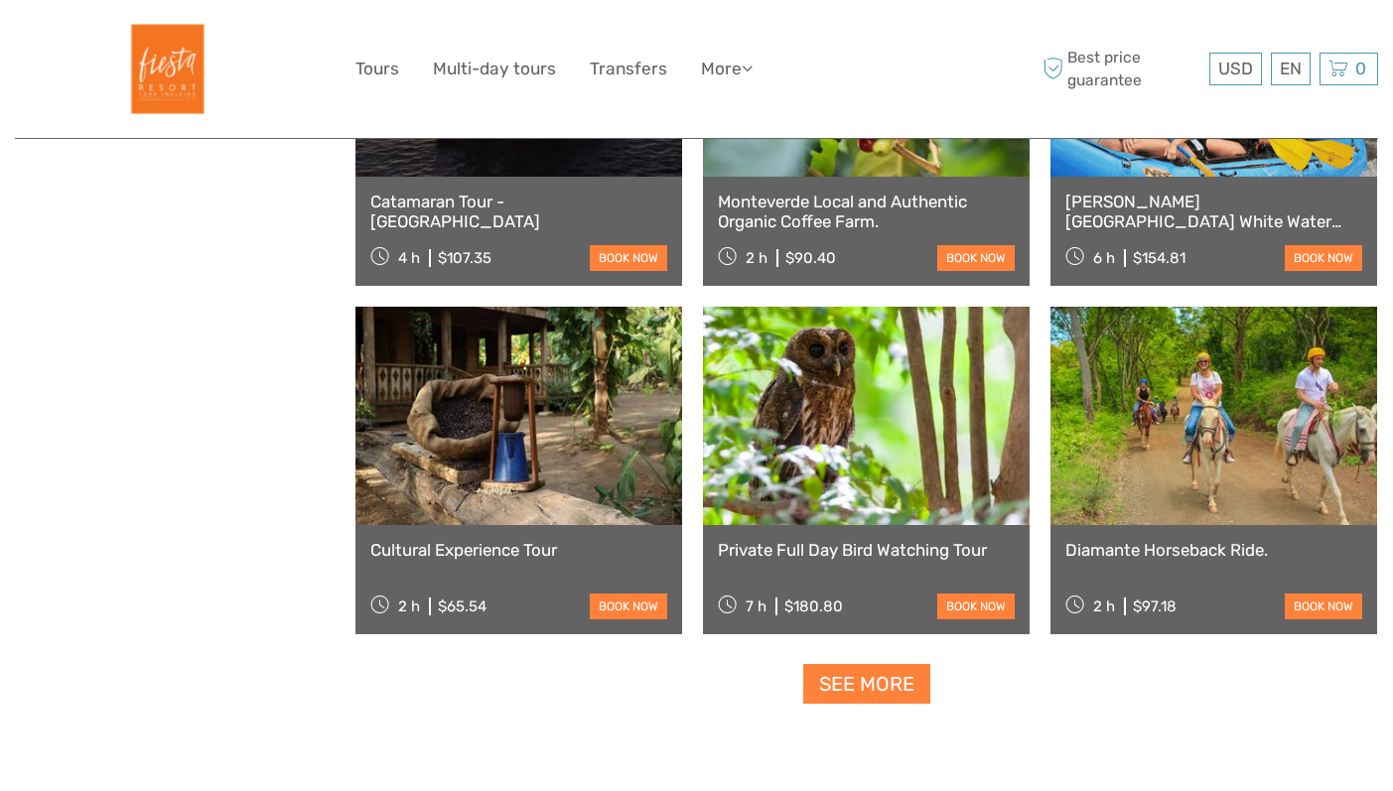
select select
